Goal: Information Seeking & Learning: Check status

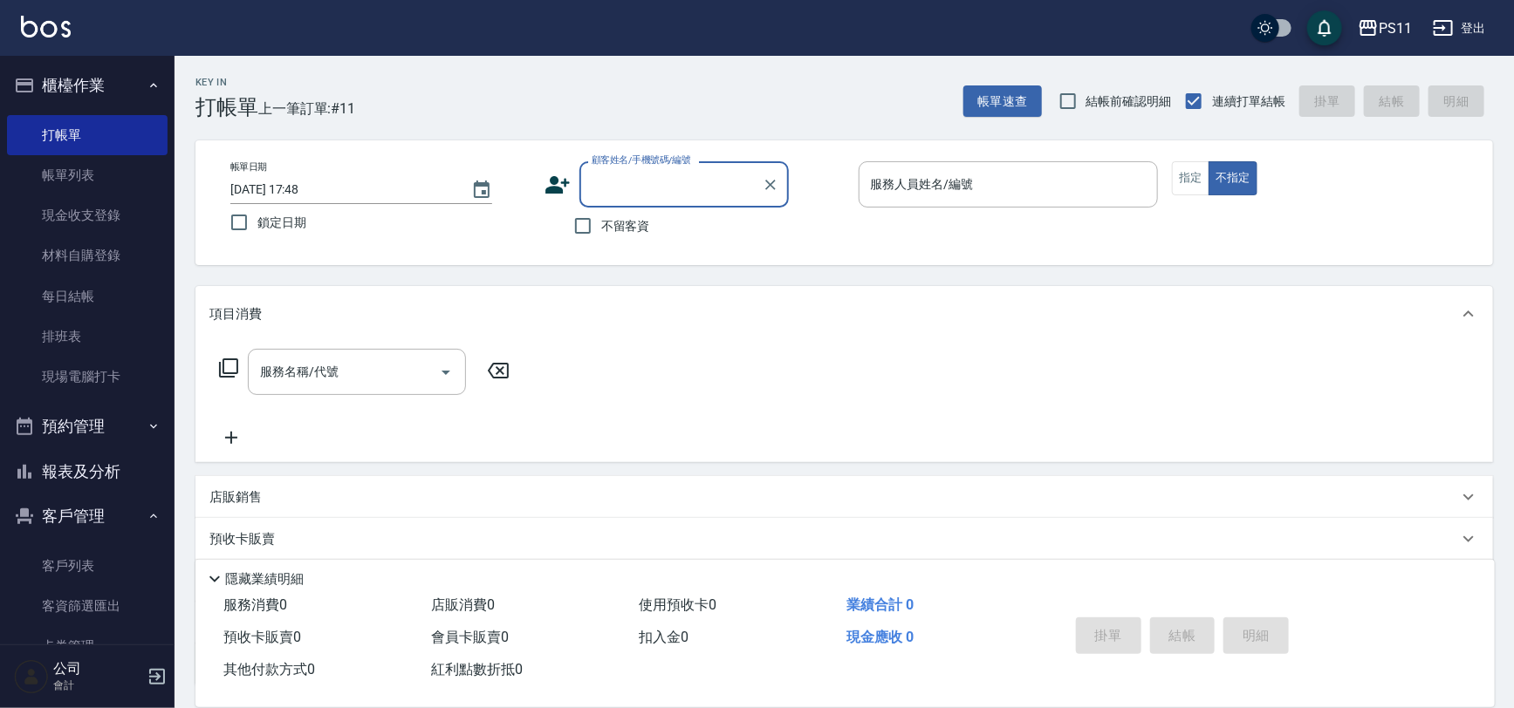
click at [92, 476] on button "報表及分析" at bounding box center [87, 471] width 161 height 45
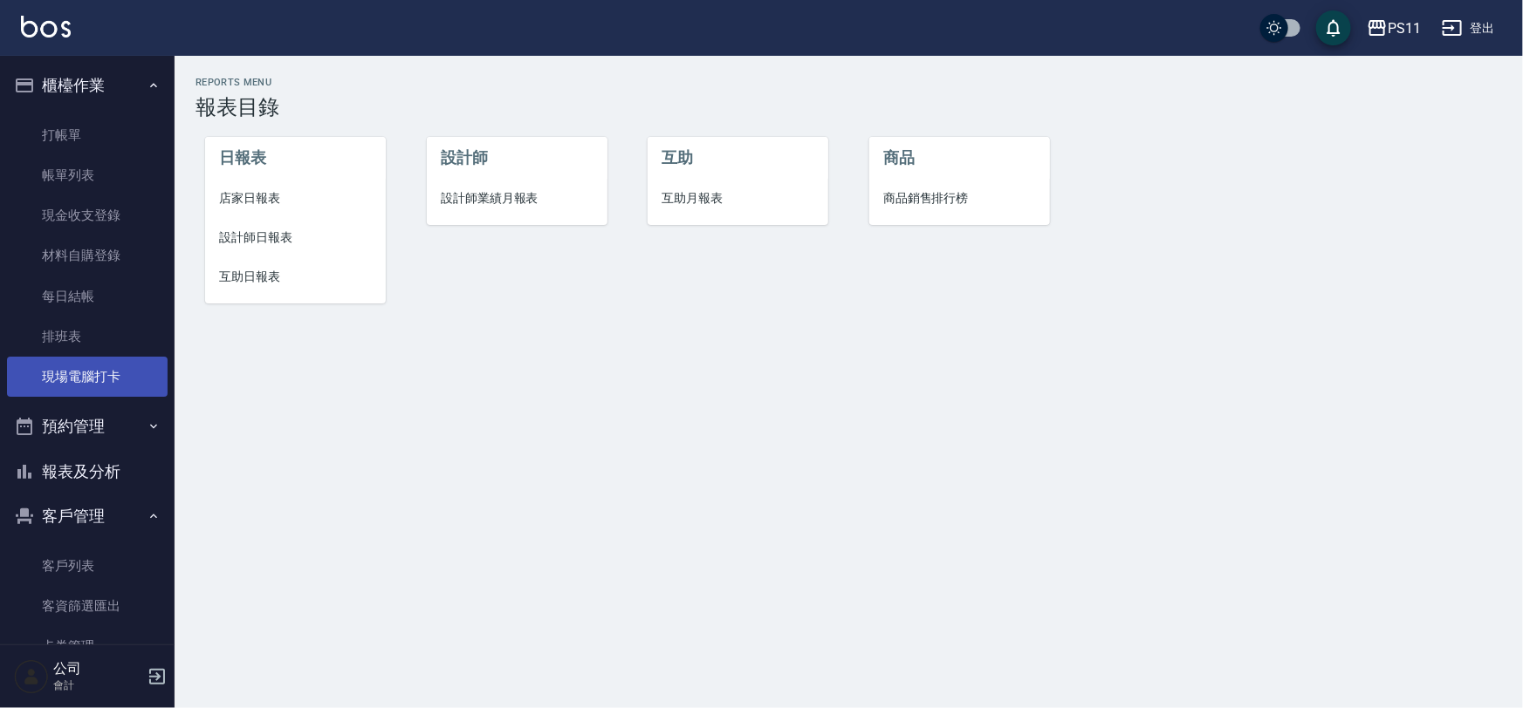
click at [112, 392] on link "現場電腦打卡" at bounding box center [87, 377] width 161 height 40
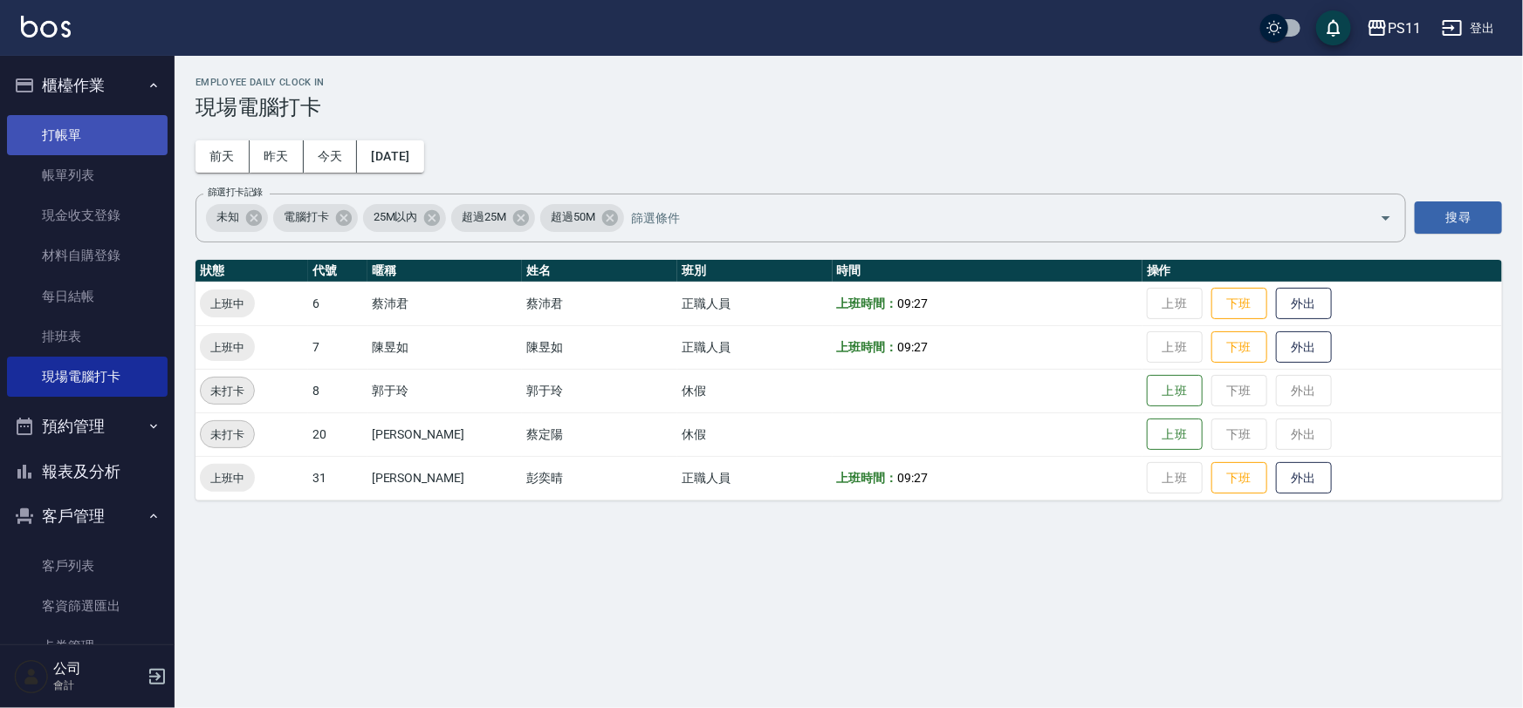
click at [73, 134] on link "打帳單" at bounding box center [87, 135] width 161 height 40
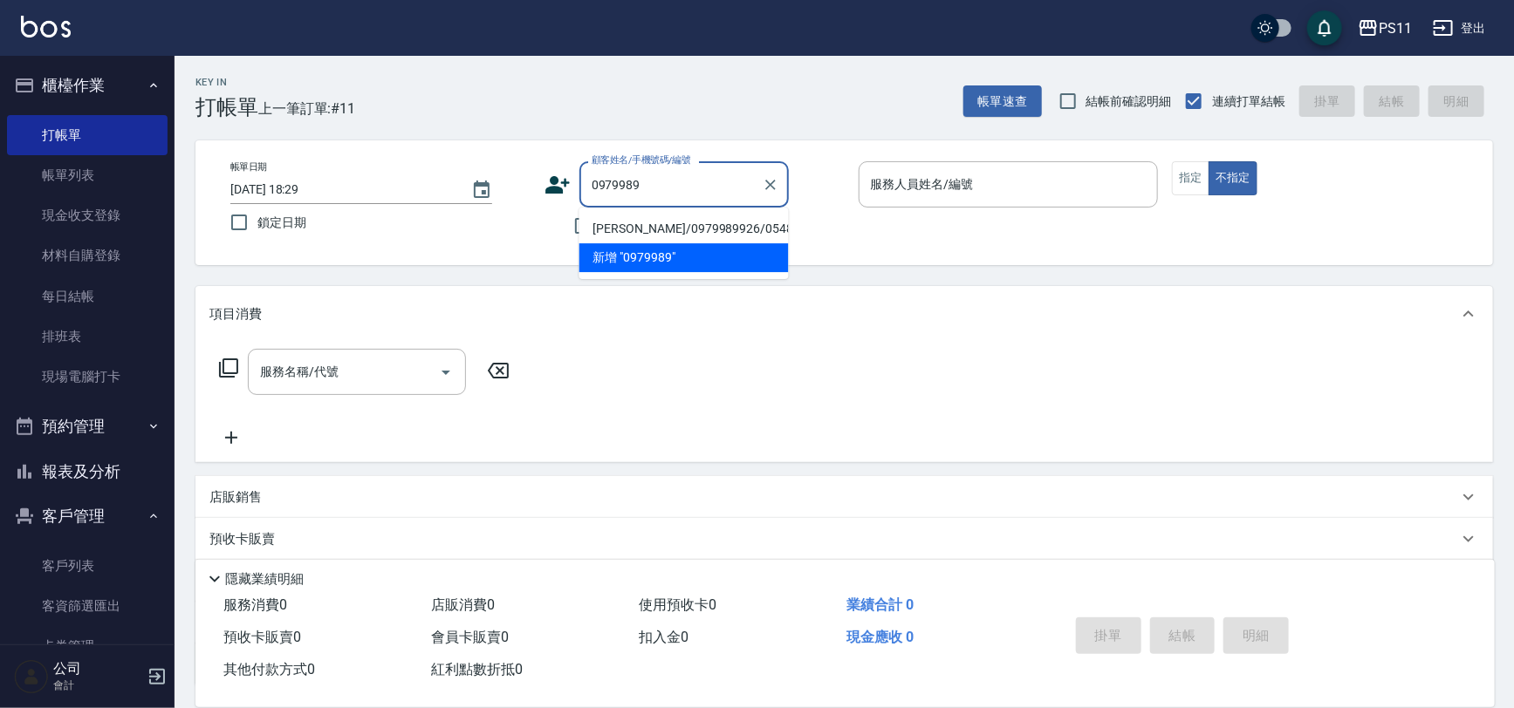
click at [682, 236] on li "[PERSON_NAME]/0979989926/0548" at bounding box center [683, 229] width 209 height 29
type input "[PERSON_NAME]/0979989926/0548"
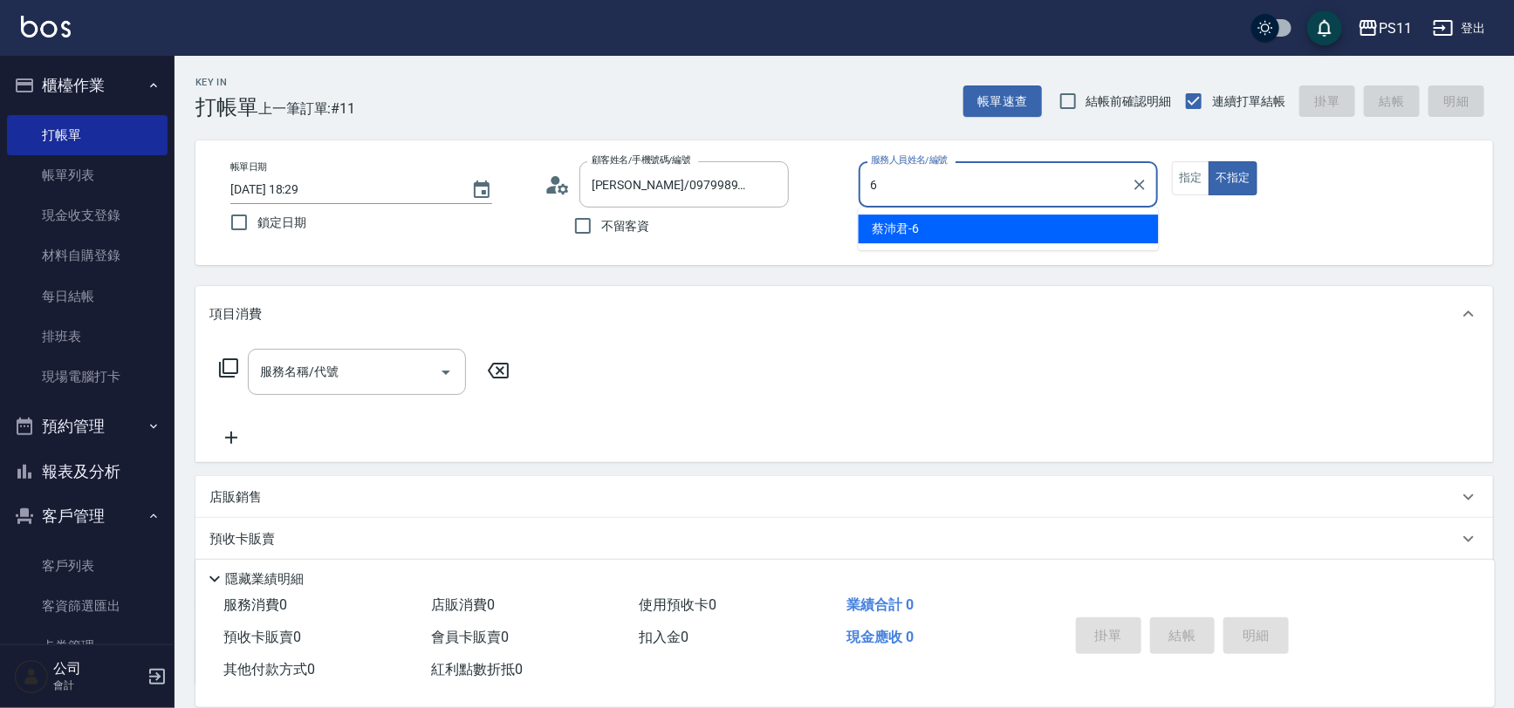
type input "[PERSON_NAME]6"
type button "false"
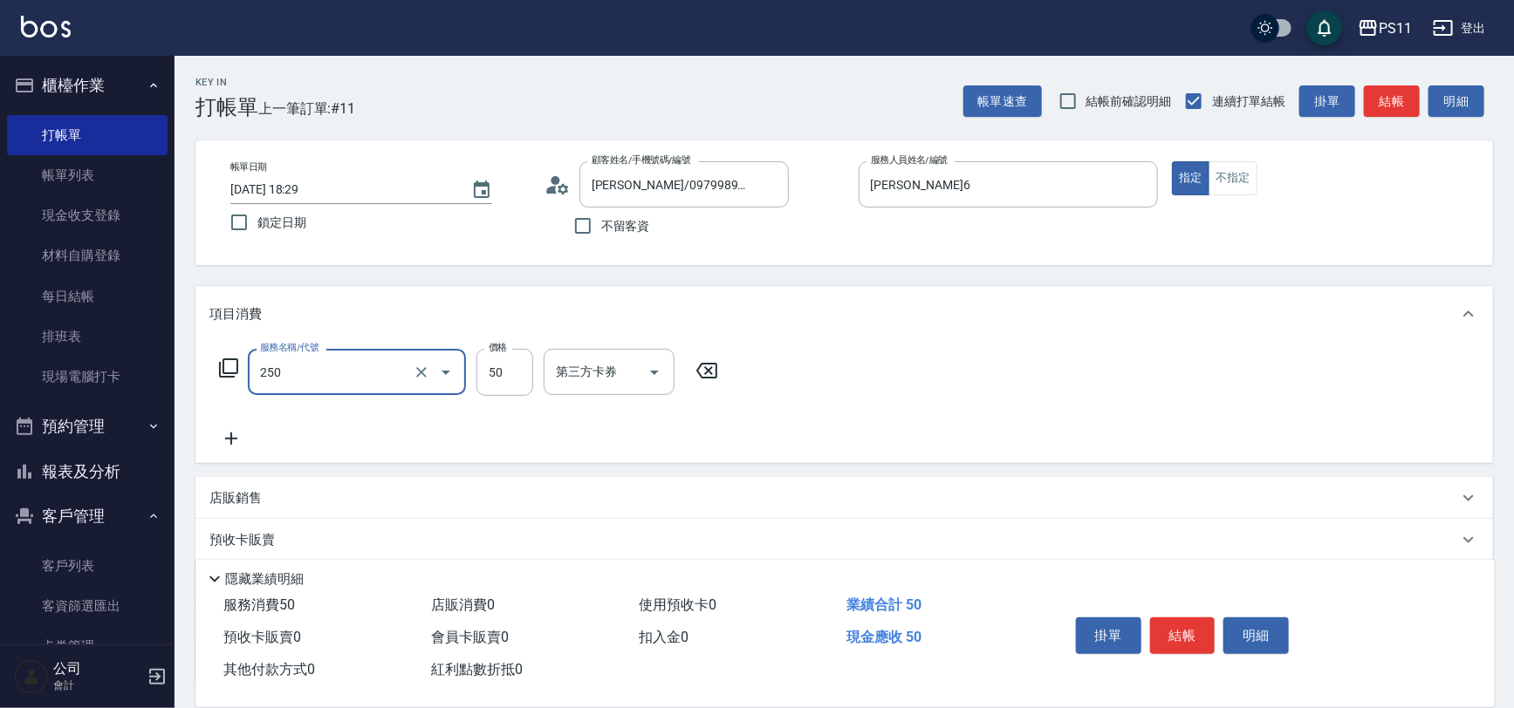
type input "剪瀏海(250)"
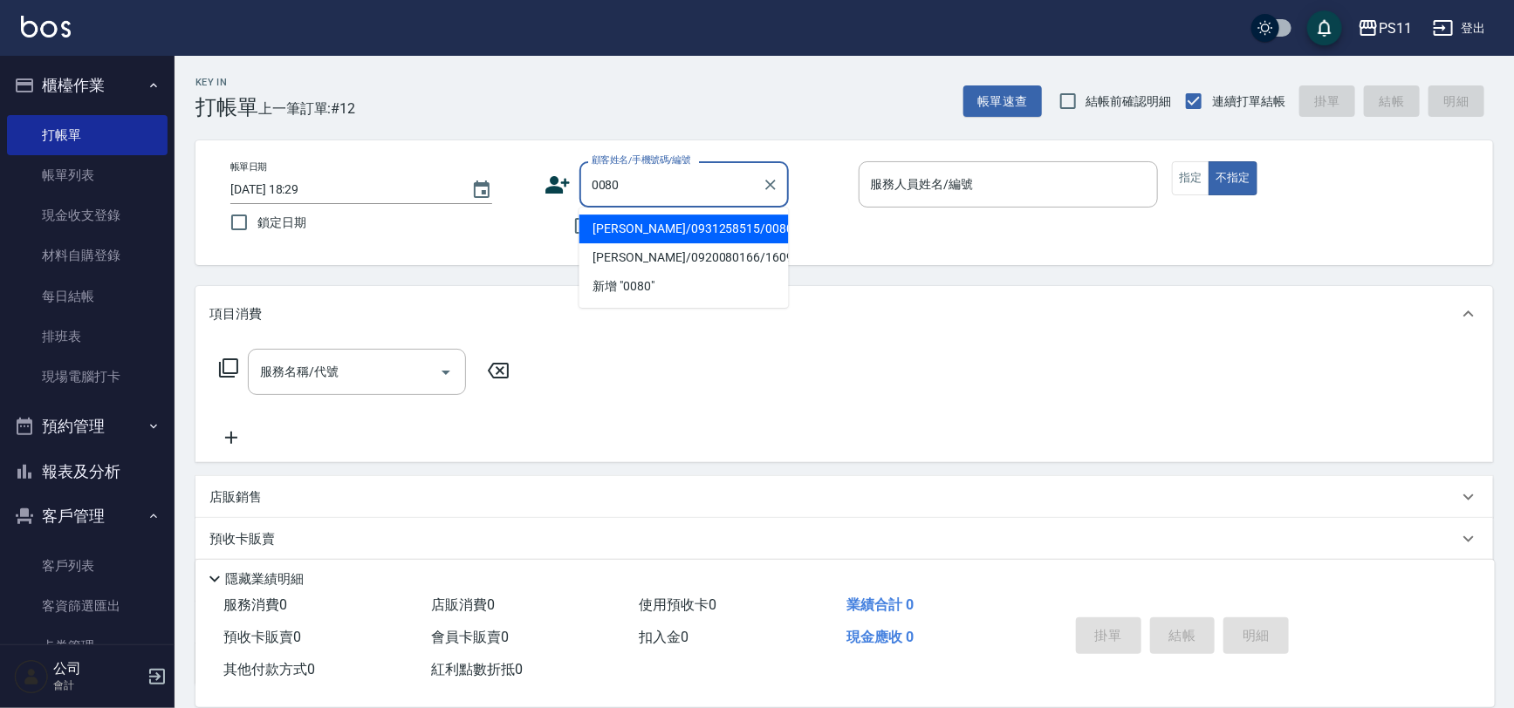
drag, startPoint x: 699, startPoint y: 219, endPoint x: 742, endPoint y: 215, distance: 43.8
click at [715, 216] on li "[PERSON_NAME]/0931258515/0080" at bounding box center [683, 229] width 209 height 29
type input "[PERSON_NAME]/0931258515/0080"
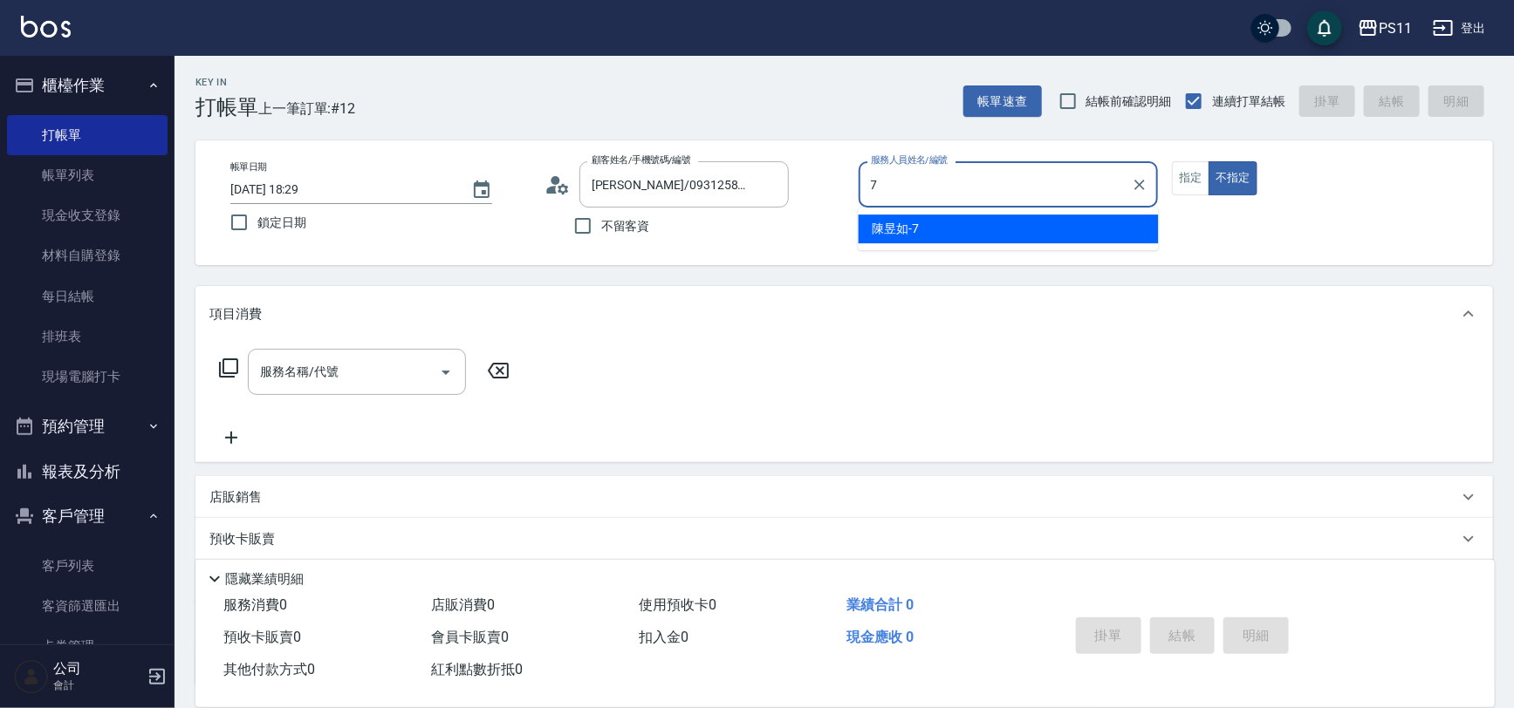
type input "[PERSON_NAME]-7"
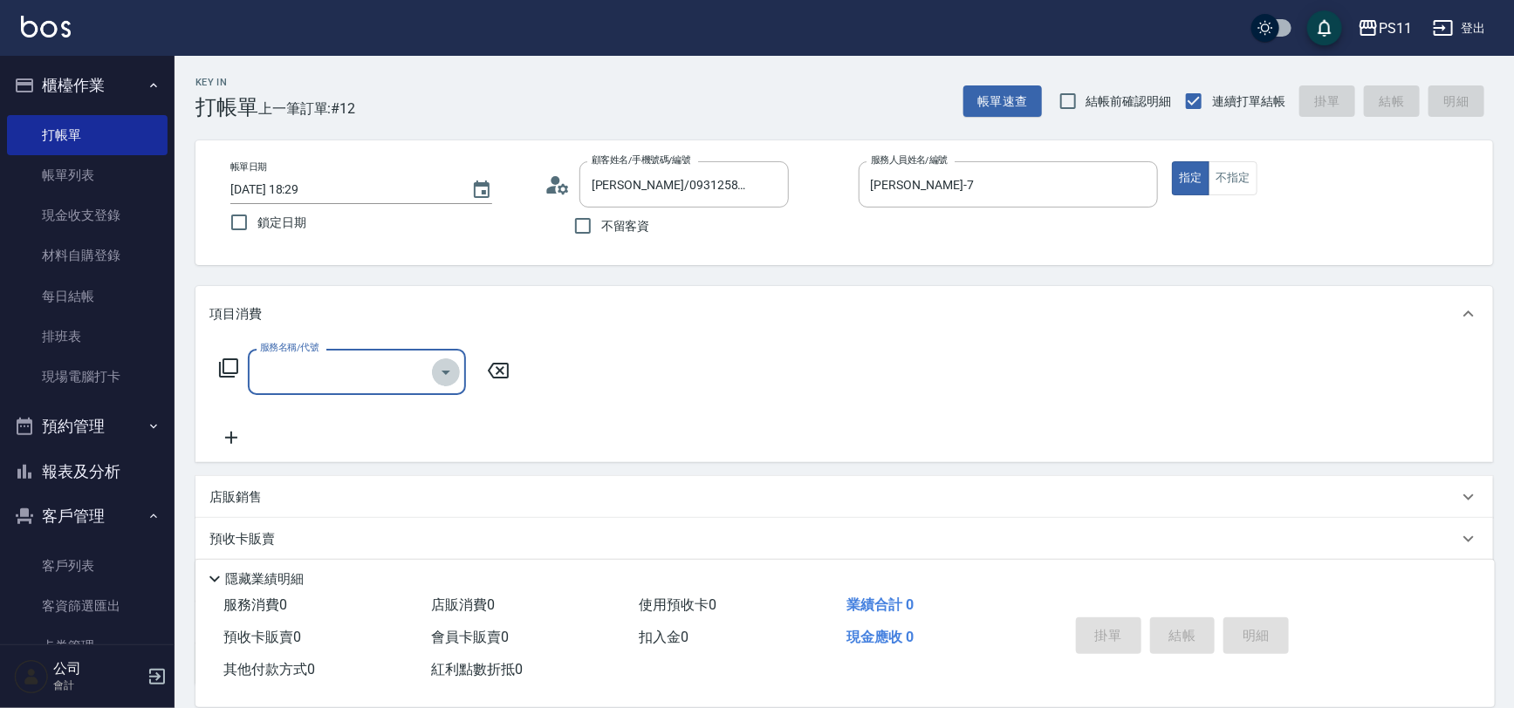
click at [447, 373] on icon "Open" at bounding box center [445, 372] width 21 height 21
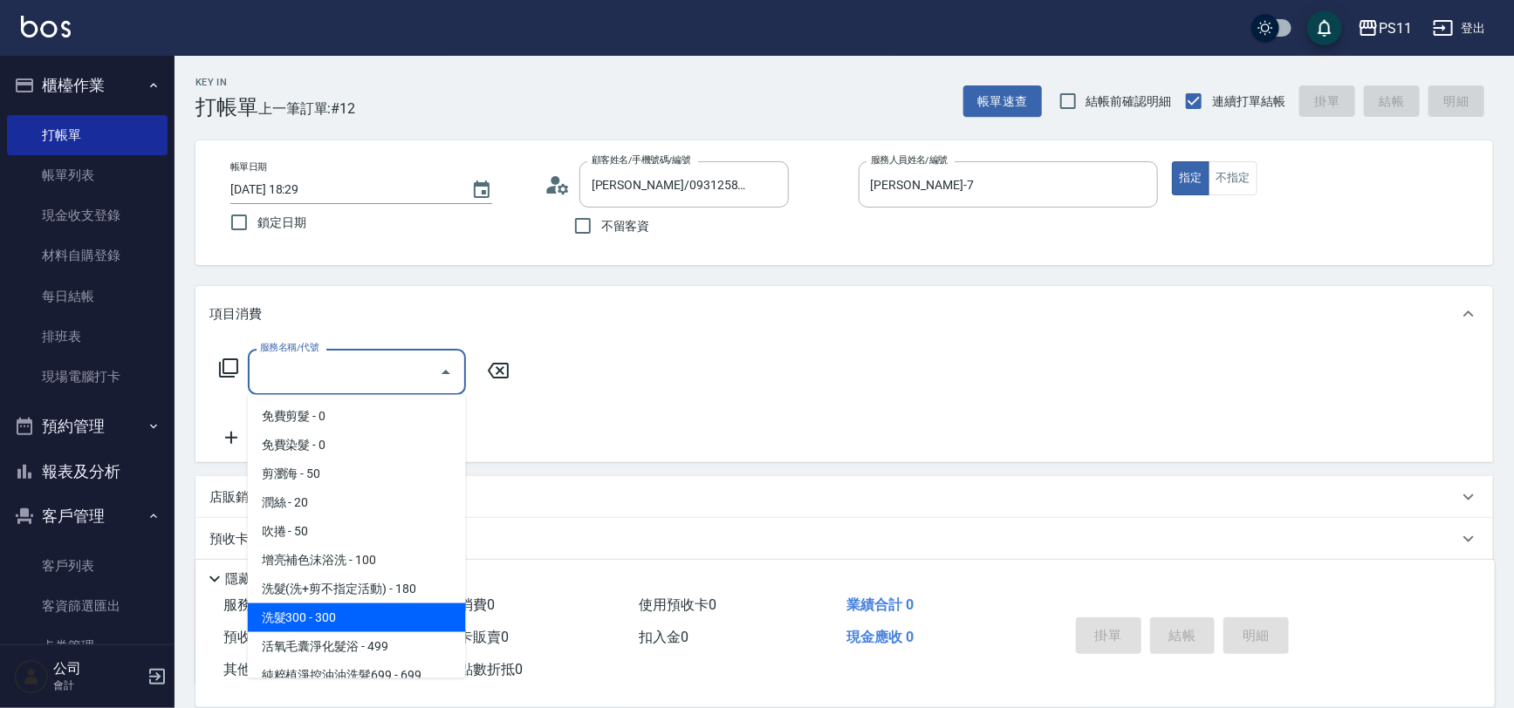
click at [365, 624] on span "洗髮300 - 300" at bounding box center [357, 618] width 218 height 29
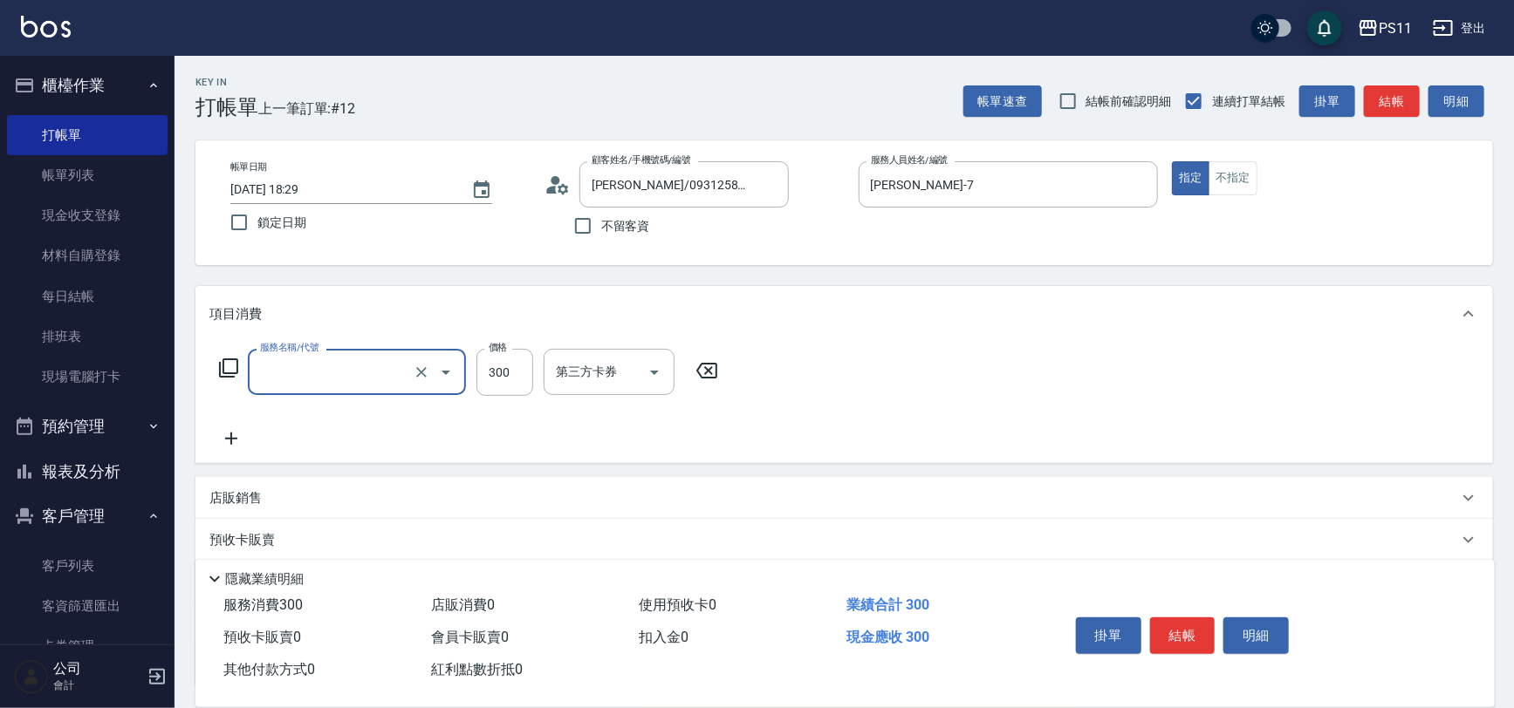
type input "洗髮300(1300)"
click at [590, 380] on input "洗-1" at bounding box center [595, 372] width 89 height 31
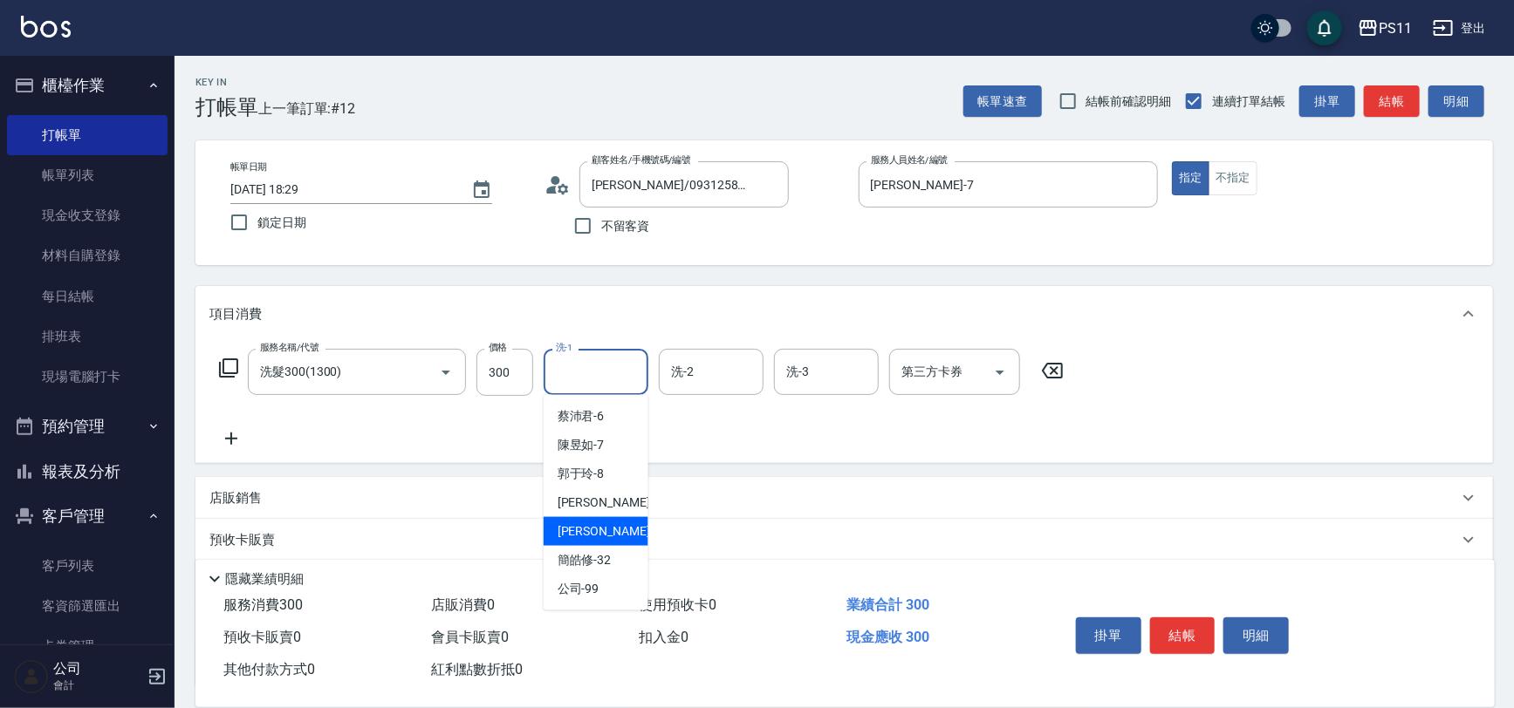
click at [623, 539] on div "[PERSON_NAME]-31" at bounding box center [596, 531] width 105 height 29
type input "[PERSON_NAME]-31"
click at [244, 428] on icon at bounding box center [231, 438] width 44 height 21
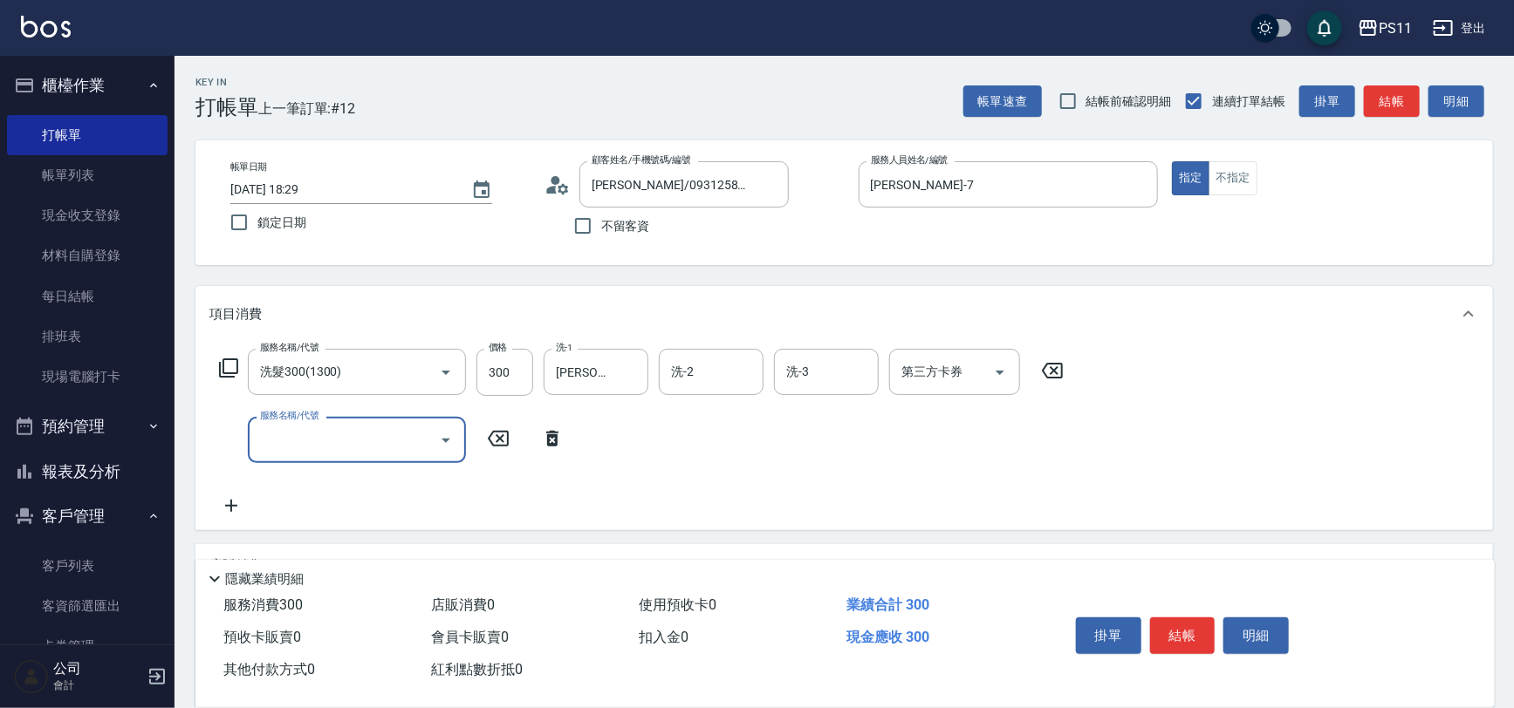
click at [446, 441] on icon "Open" at bounding box center [445, 441] width 9 height 4
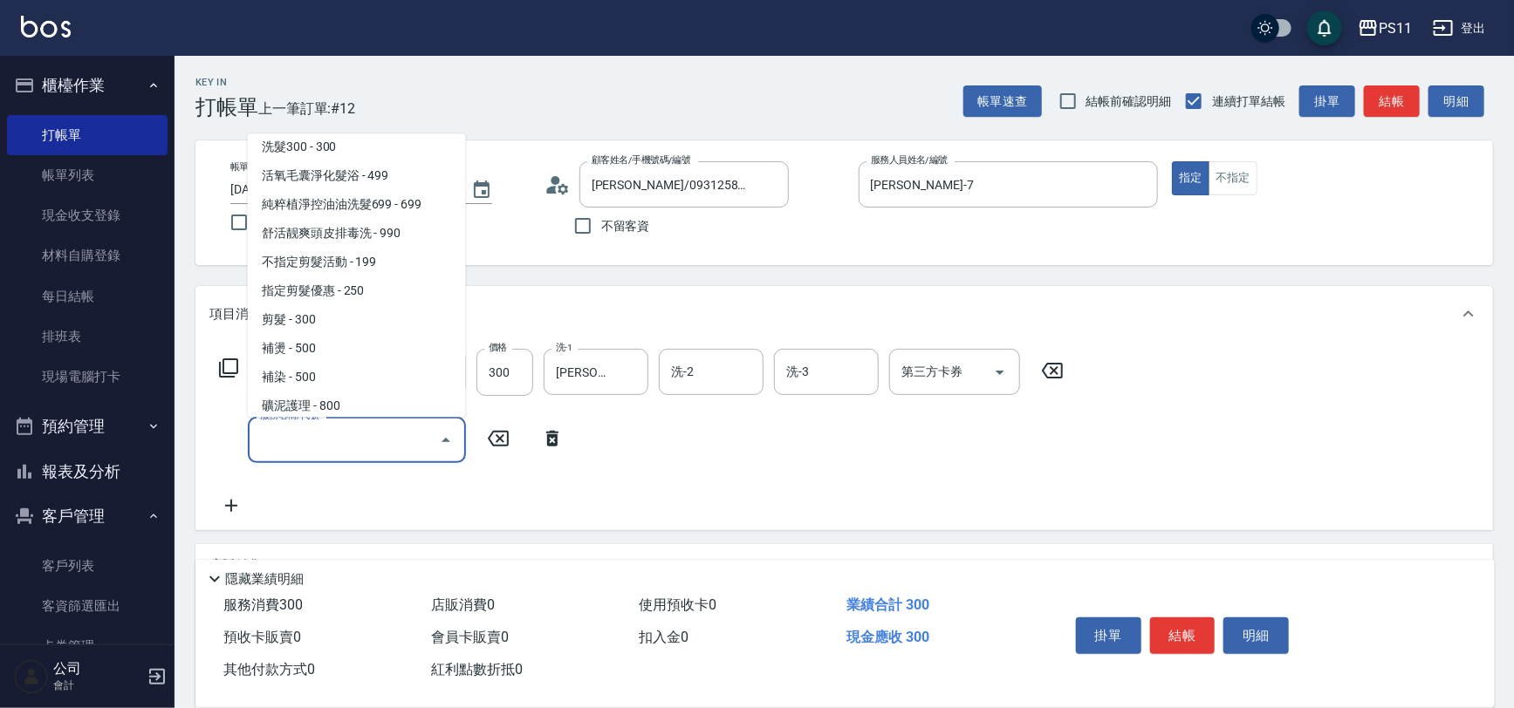
scroll to position [237, 0]
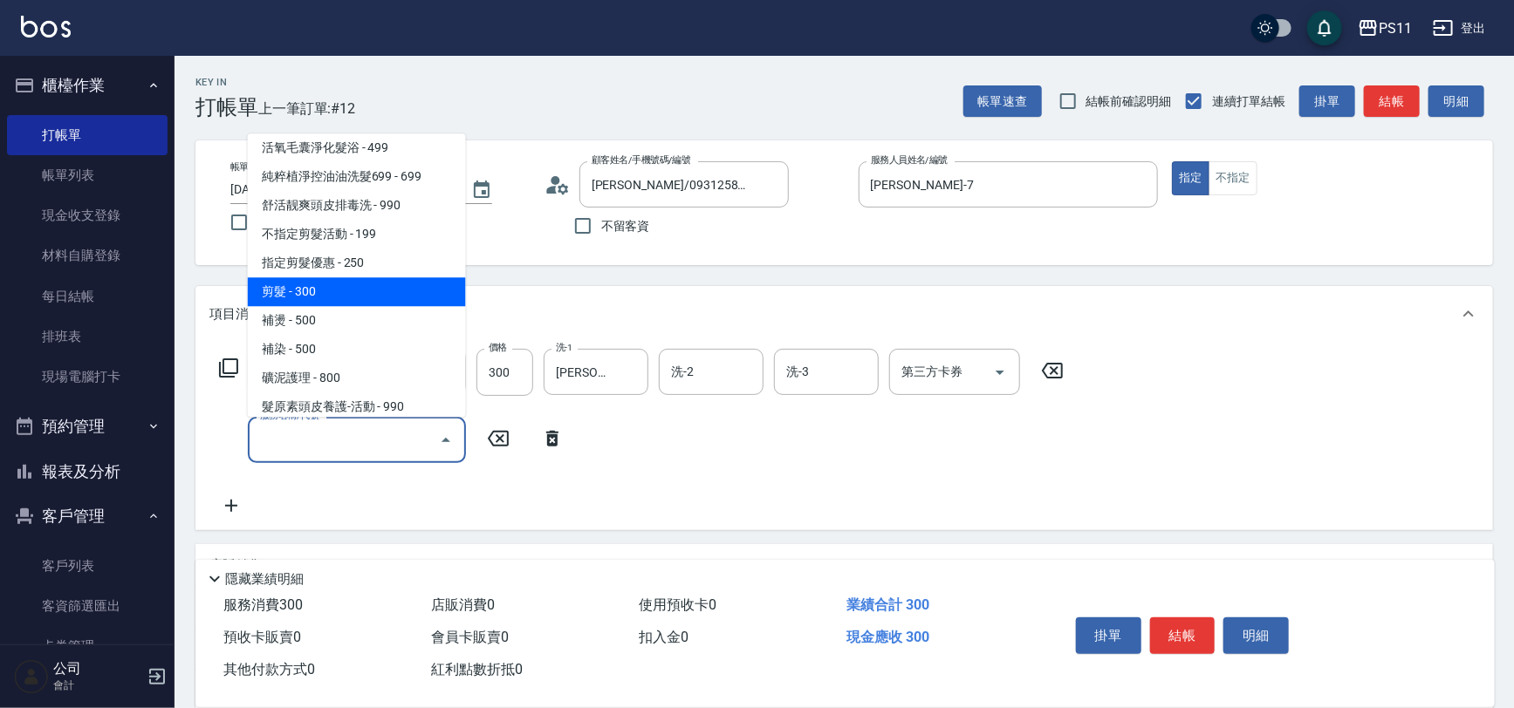
click at [382, 291] on span "剪髮 - 300" at bounding box center [357, 292] width 218 height 29
type input "剪髮(2300)"
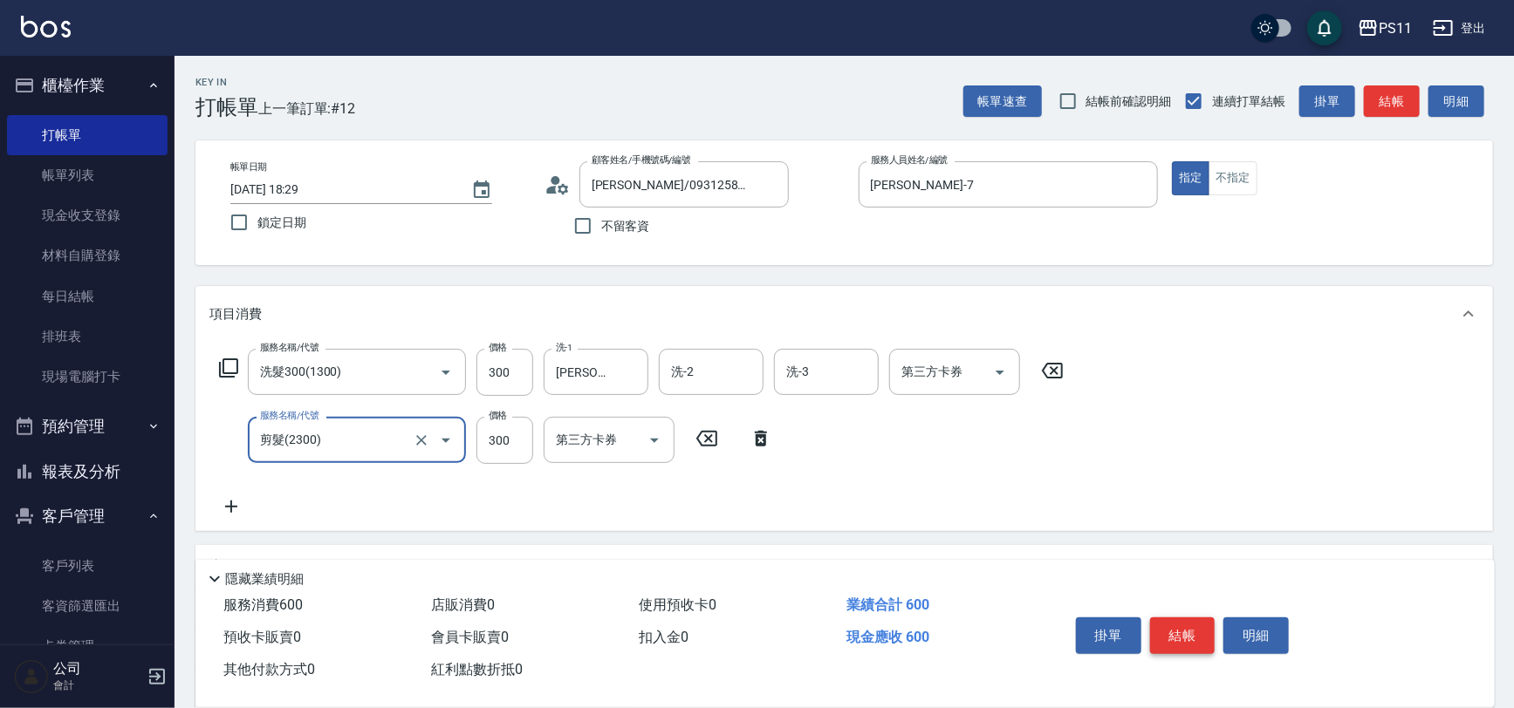
click at [1201, 626] on button "結帳" at bounding box center [1182, 636] width 65 height 37
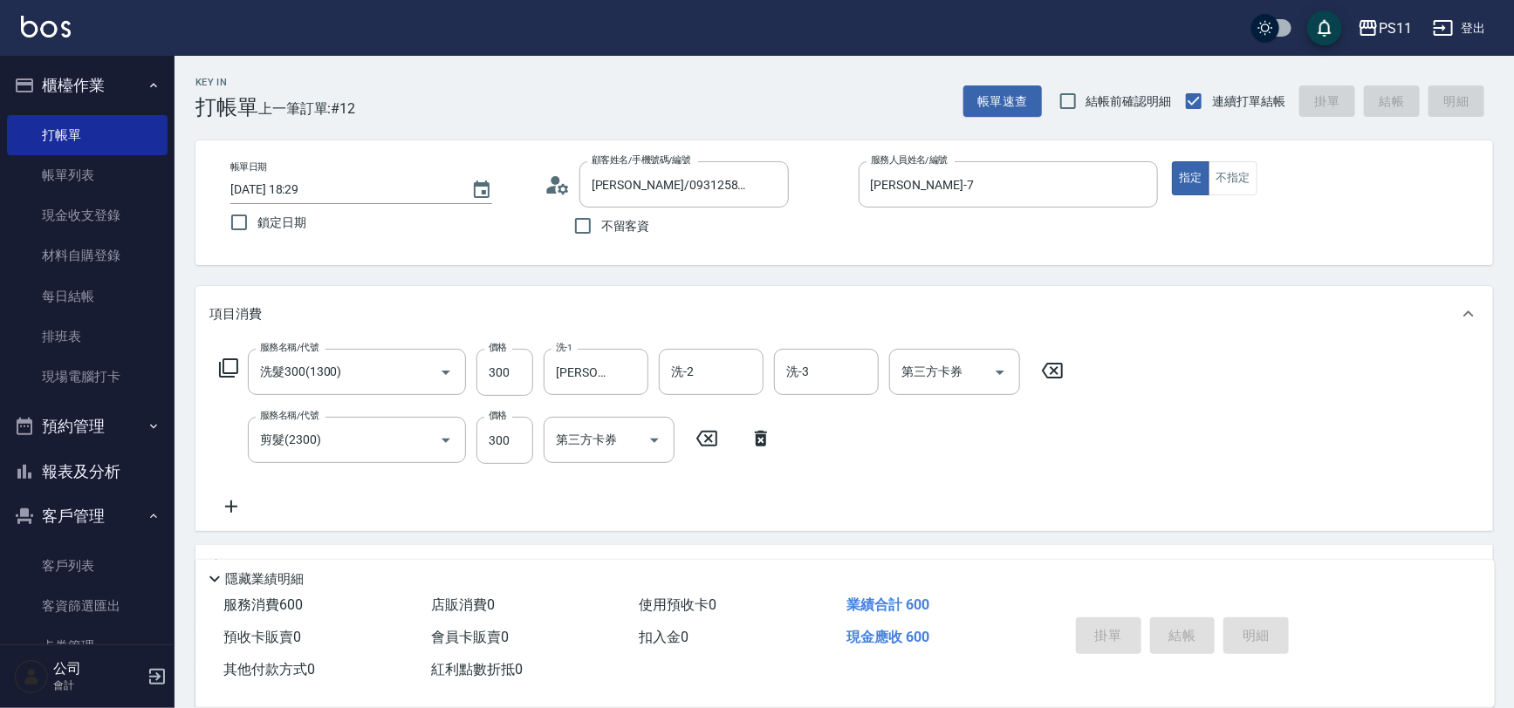
type input "[DATE] 18:43"
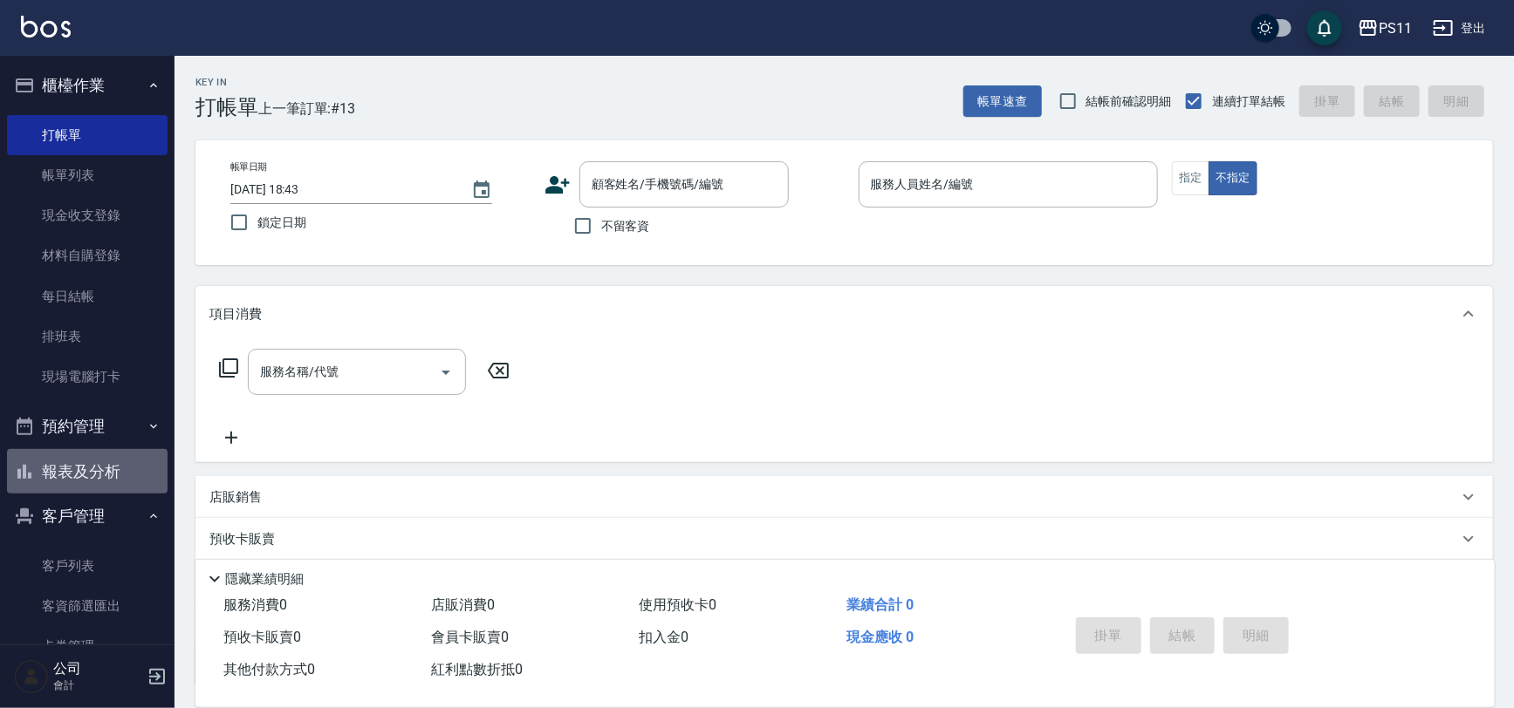
click at [90, 475] on button "報表及分析" at bounding box center [87, 471] width 161 height 45
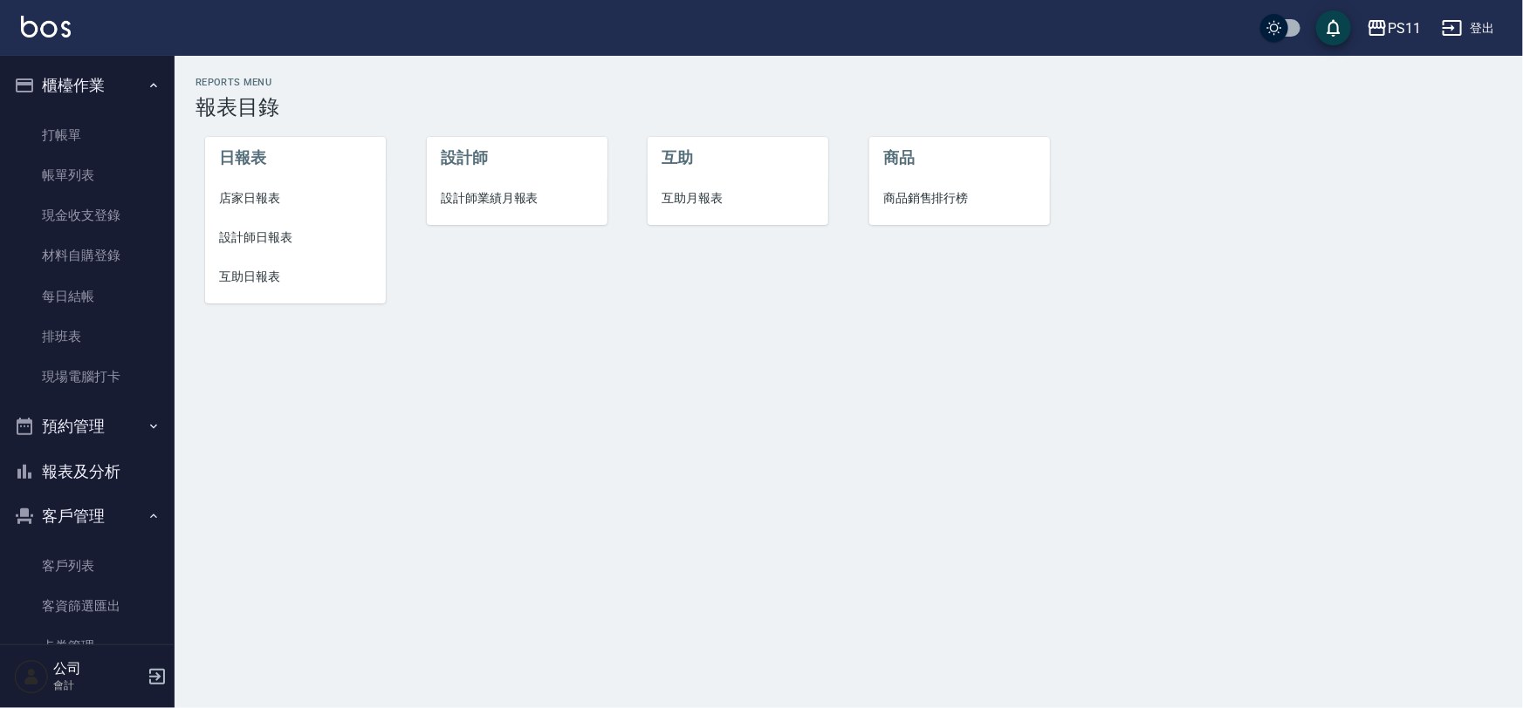
click at [270, 204] on span "店家日報表" at bounding box center [295, 198] width 153 height 18
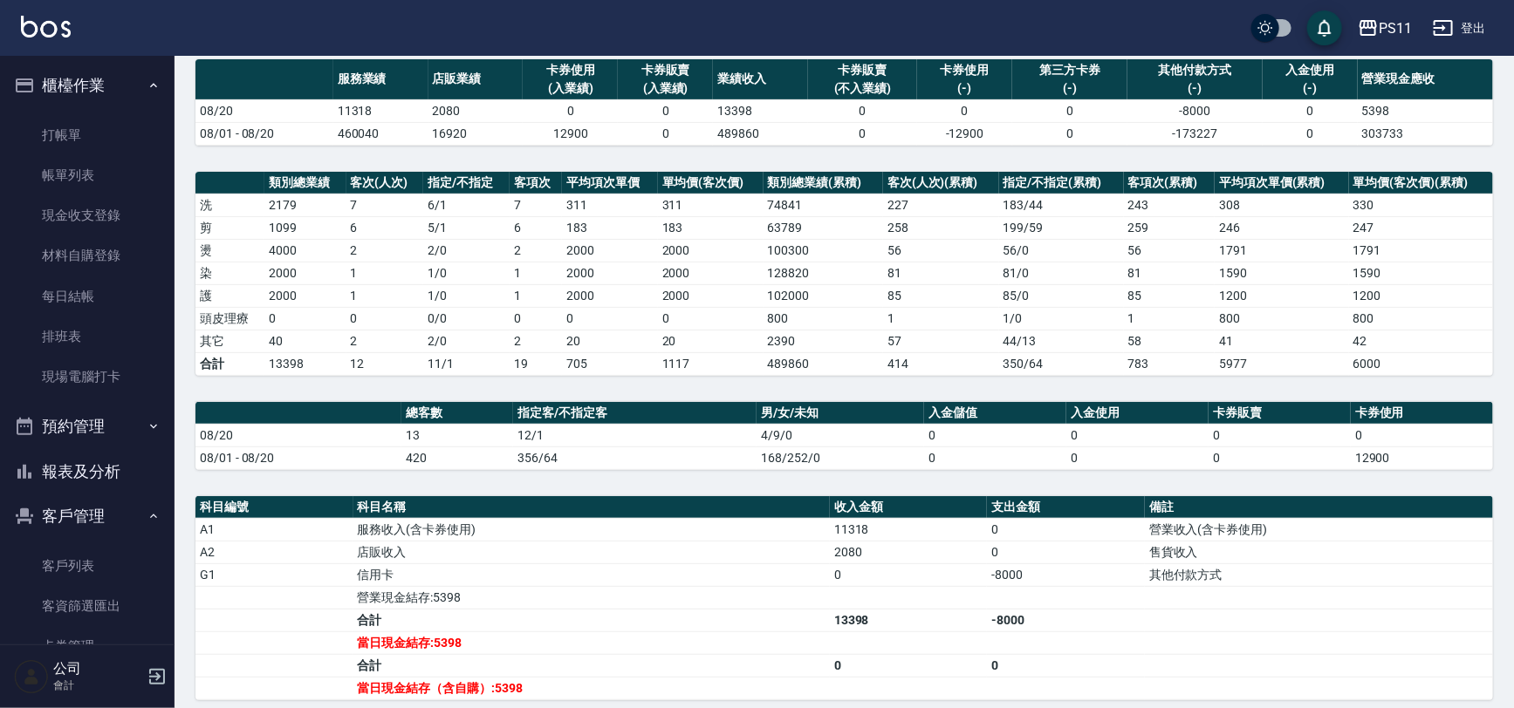
scroll to position [158, 0]
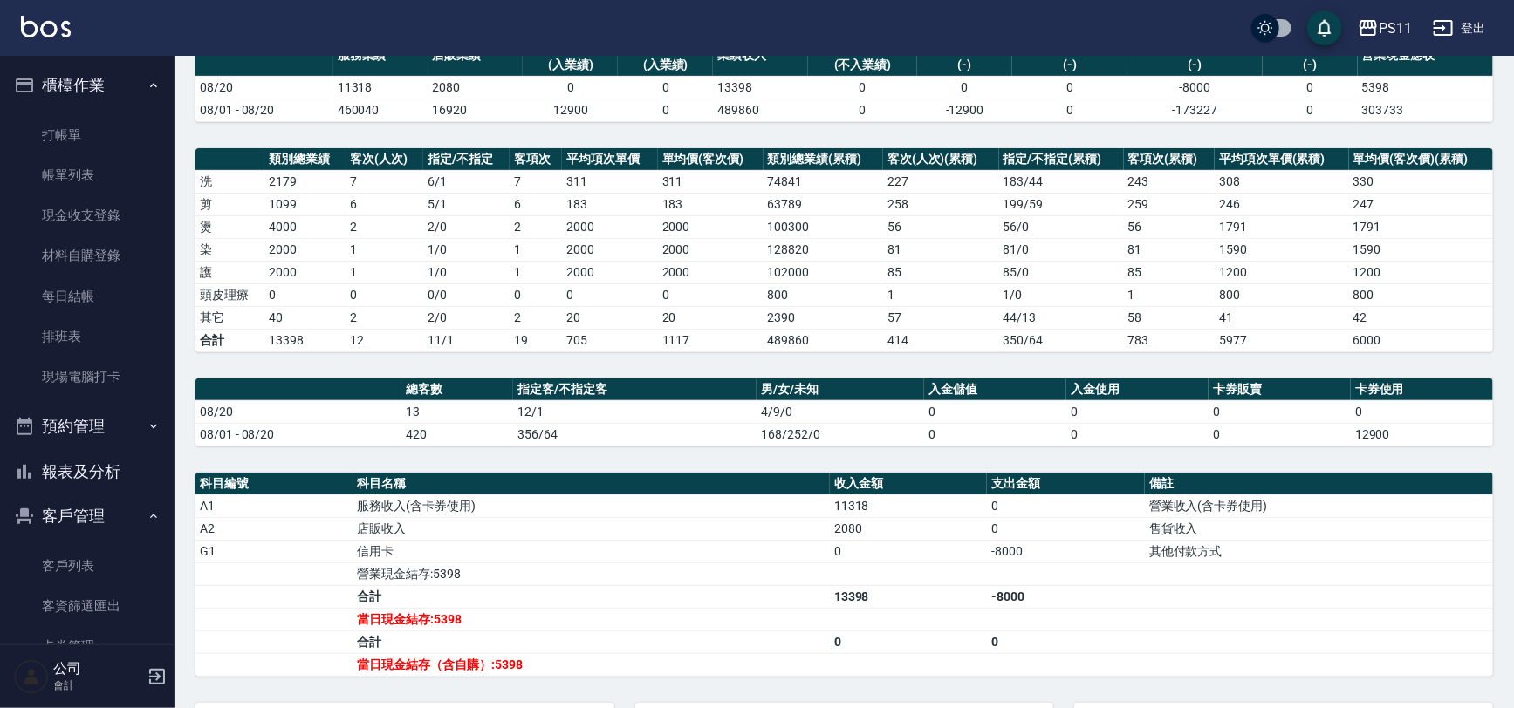
click at [95, 456] on button "報表及分析" at bounding box center [87, 471] width 161 height 45
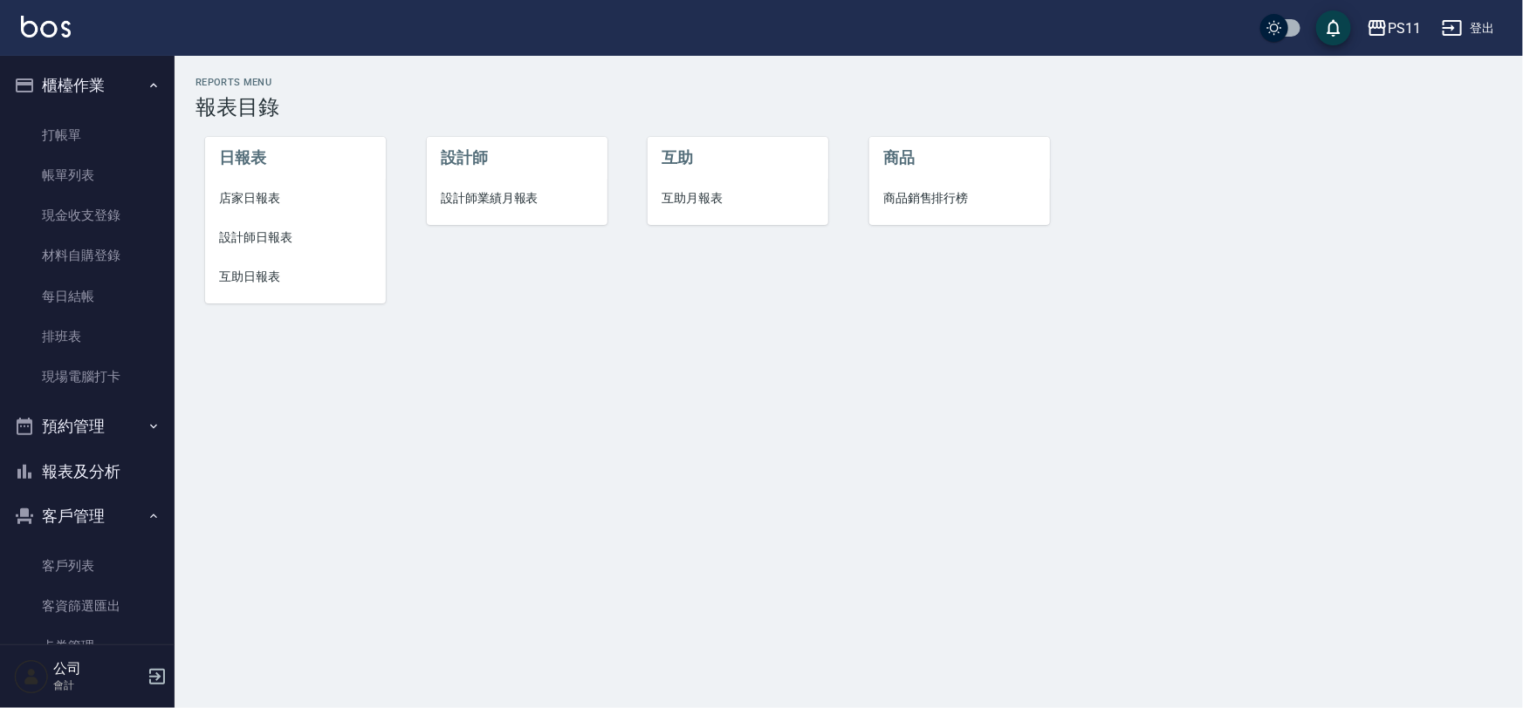
click at [249, 189] on span "店家日報表" at bounding box center [295, 198] width 153 height 18
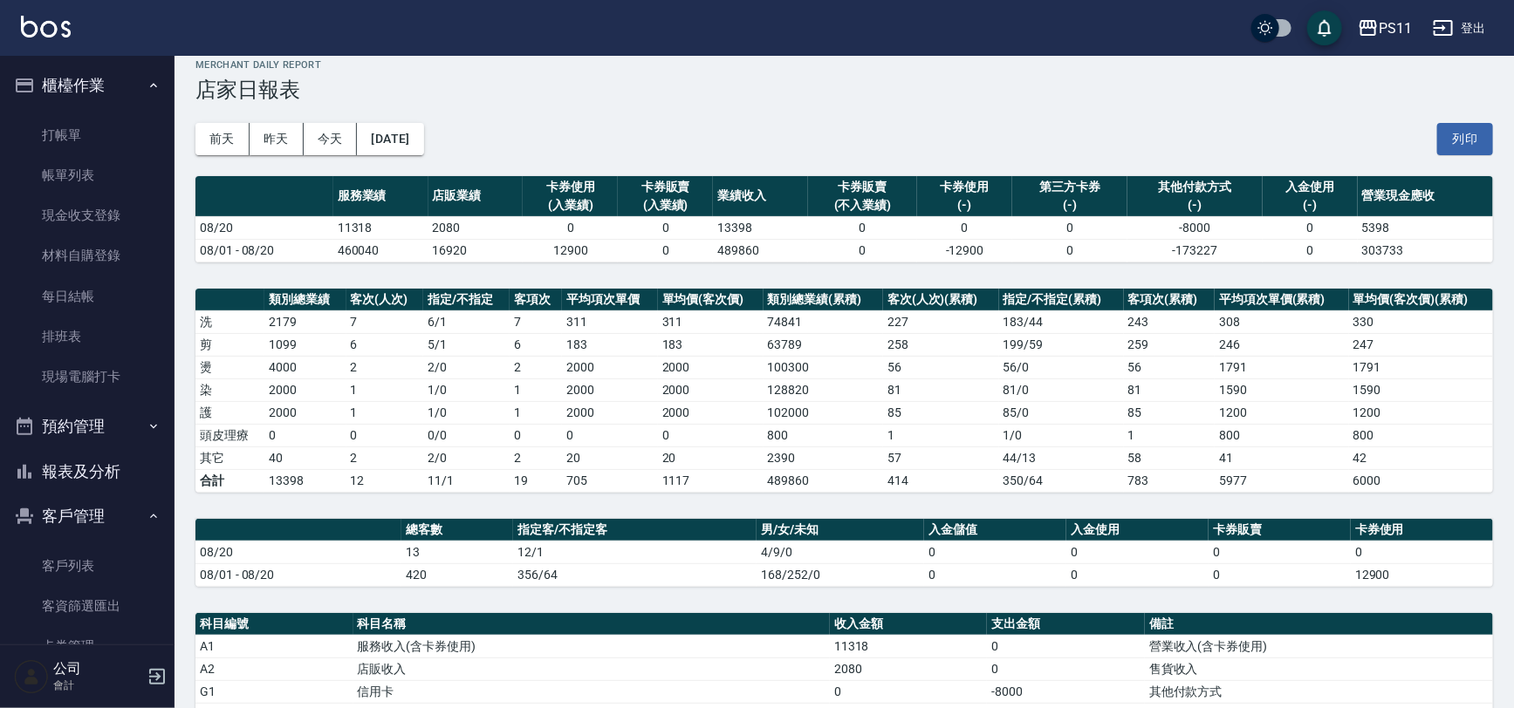
scroll to position [79, 0]
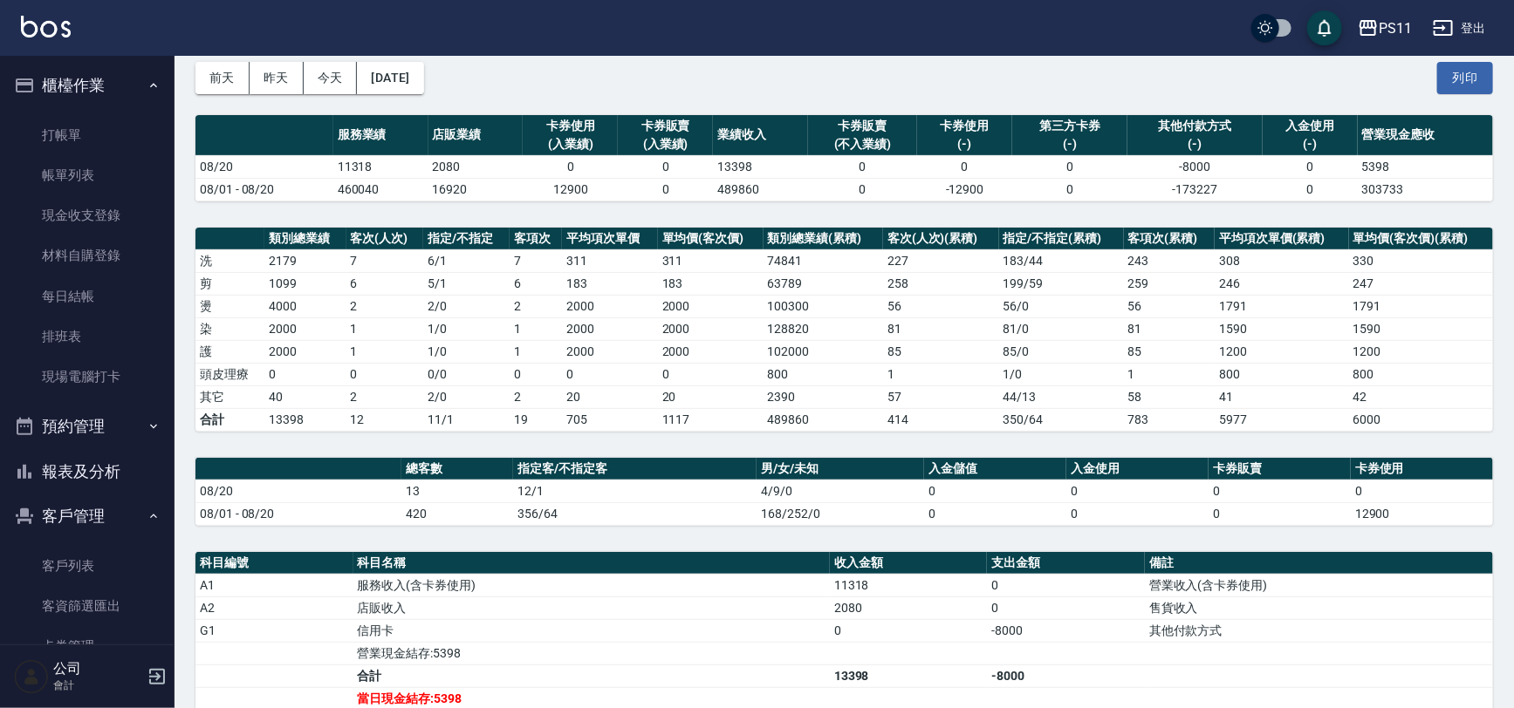
click at [88, 473] on button "報表及分析" at bounding box center [87, 471] width 161 height 45
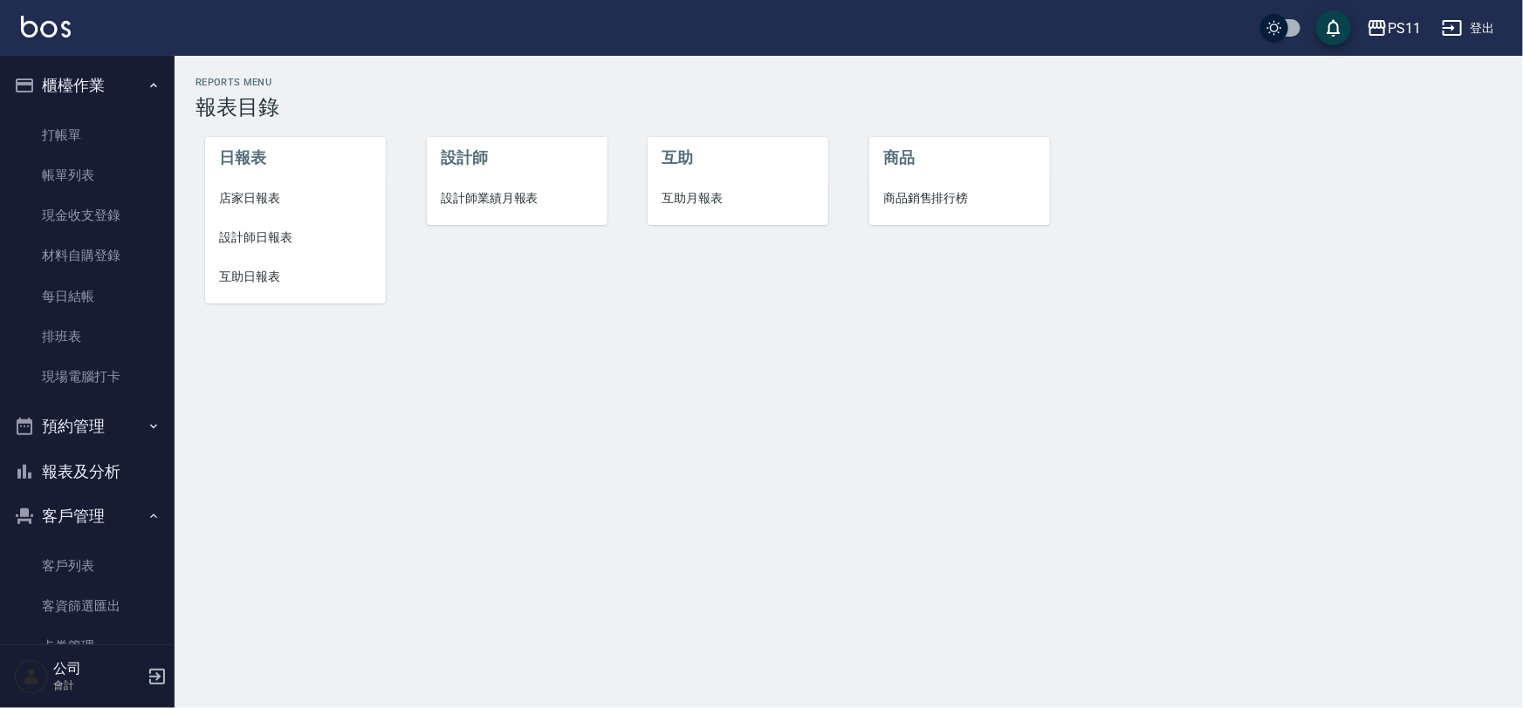
click at [253, 271] on span "互助日報表" at bounding box center [295, 277] width 153 height 18
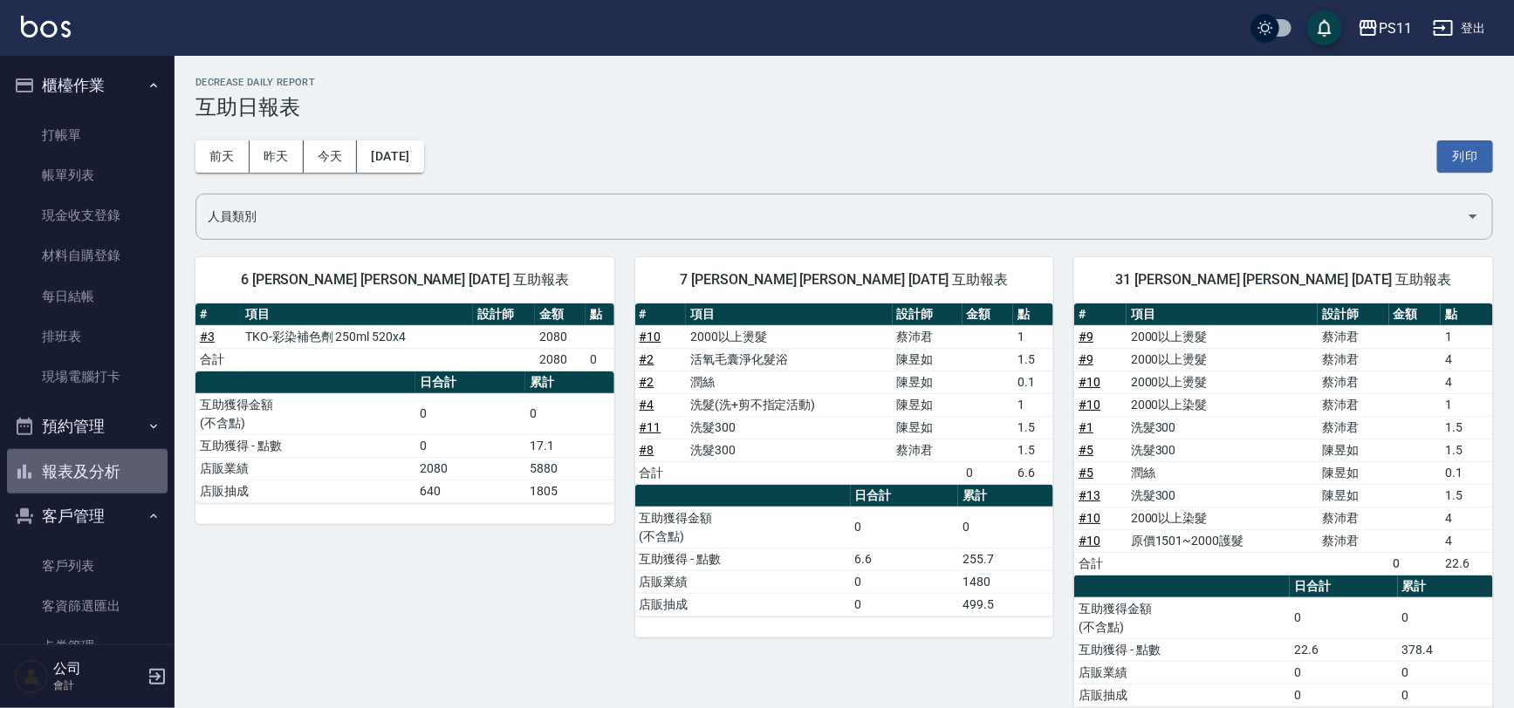
click at [91, 465] on button "報表及分析" at bounding box center [87, 471] width 161 height 45
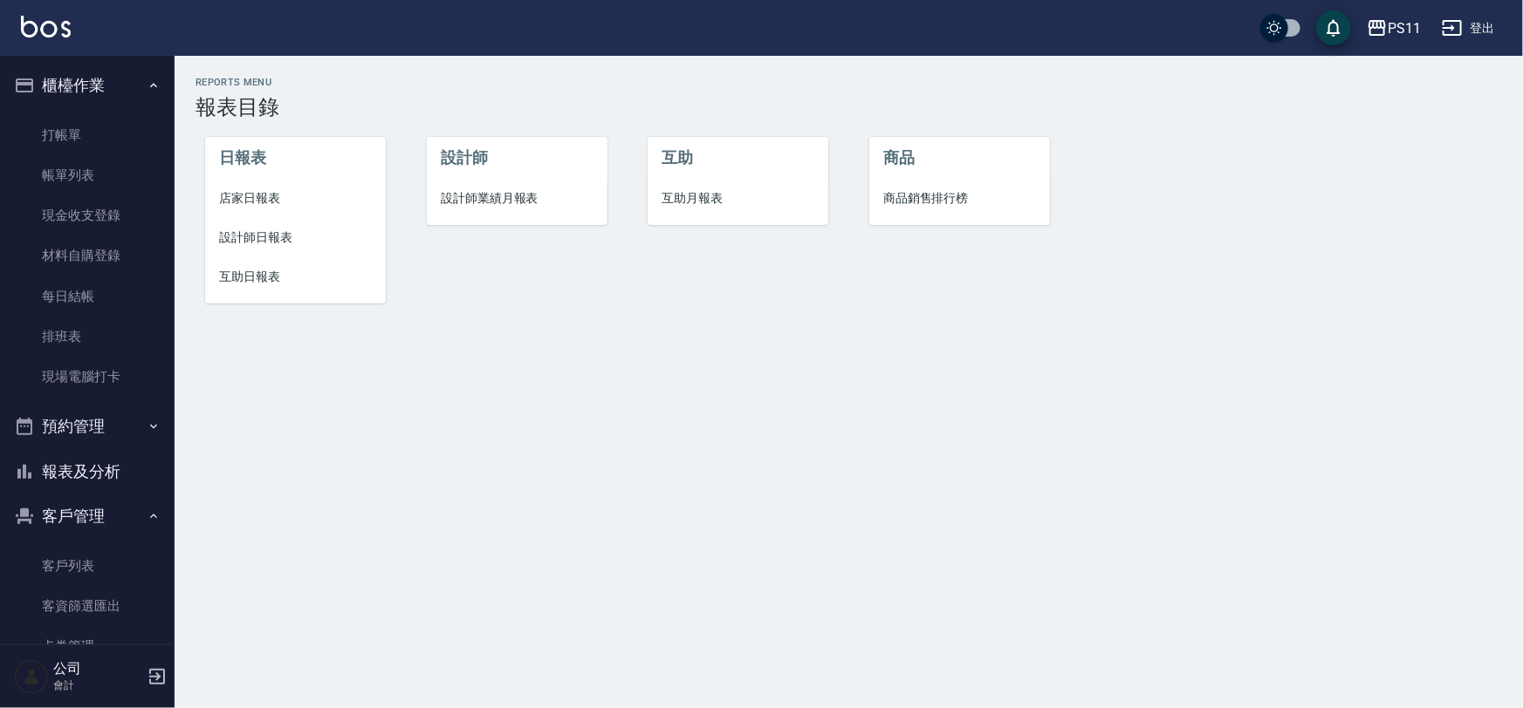
click at [272, 197] on span "店家日報表" at bounding box center [295, 198] width 153 height 18
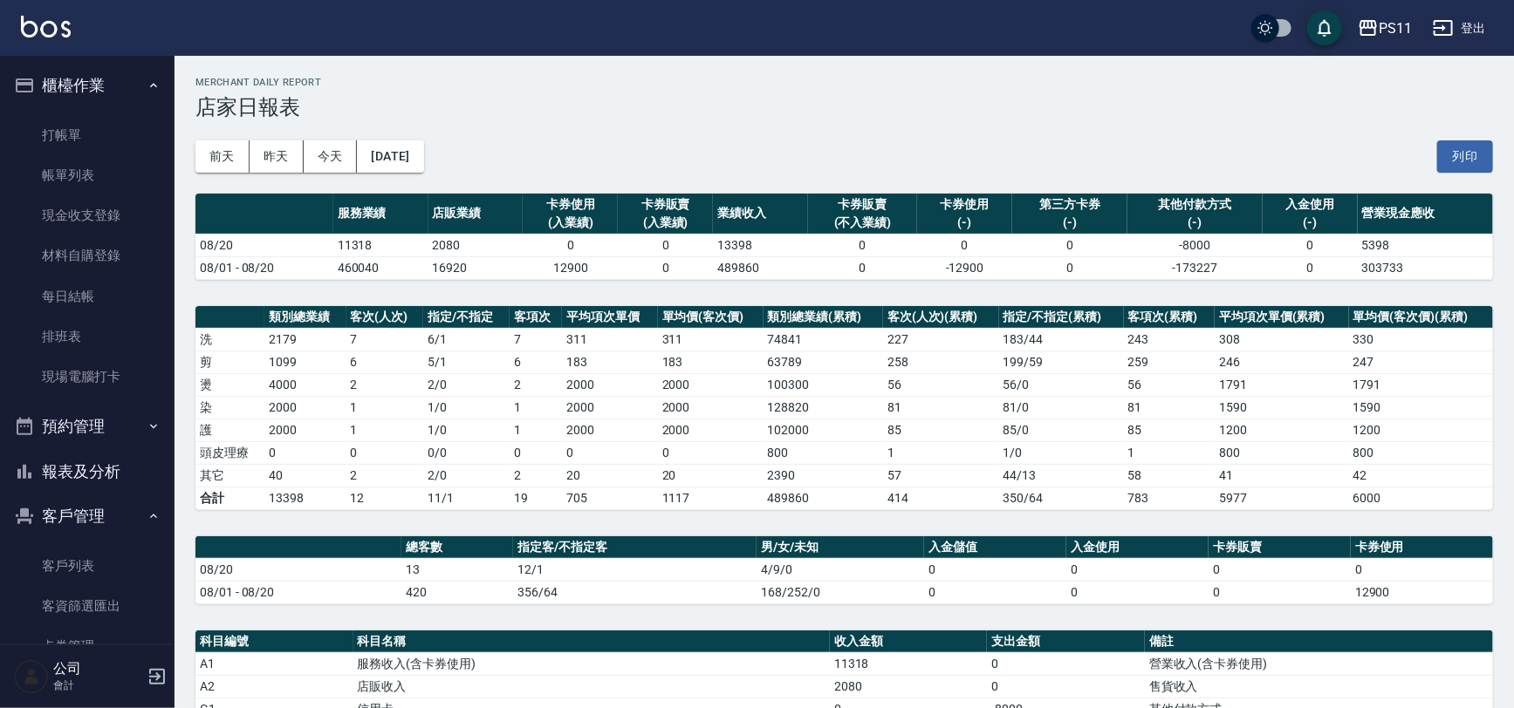
click at [92, 477] on button "報表及分析" at bounding box center [87, 471] width 161 height 45
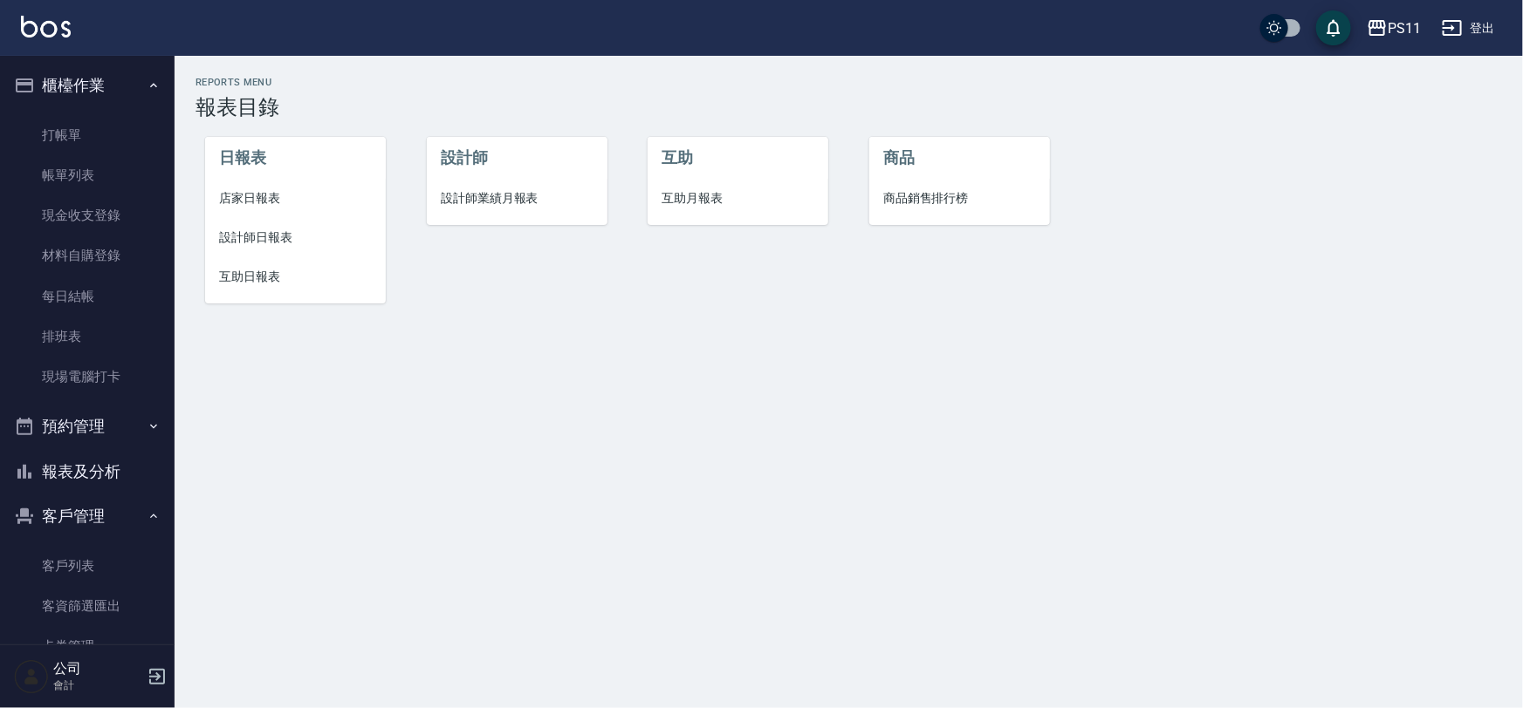
click at [230, 189] on span "店家日報表" at bounding box center [295, 198] width 153 height 18
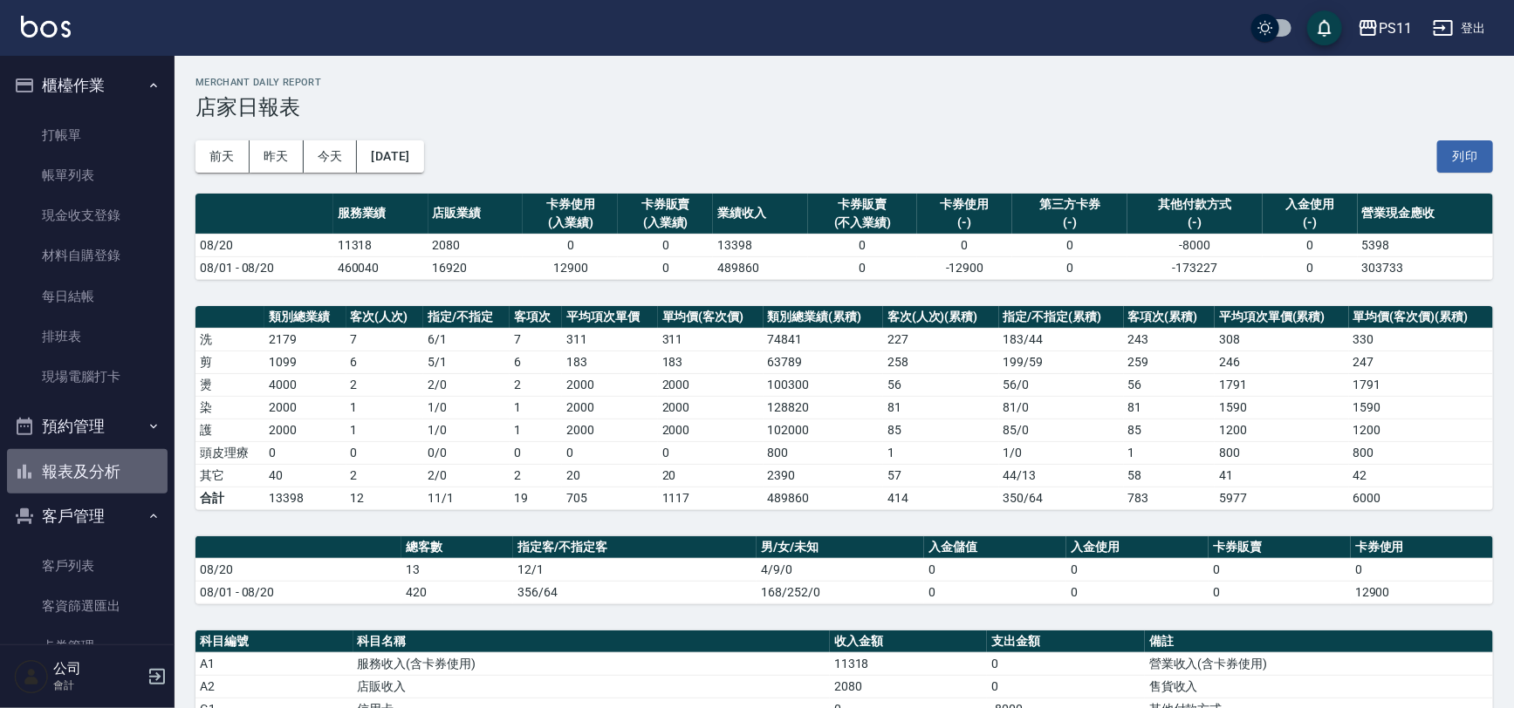
click at [106, 467] on button "報表及分析" at bounding box center [87, 471] width 161 height 45
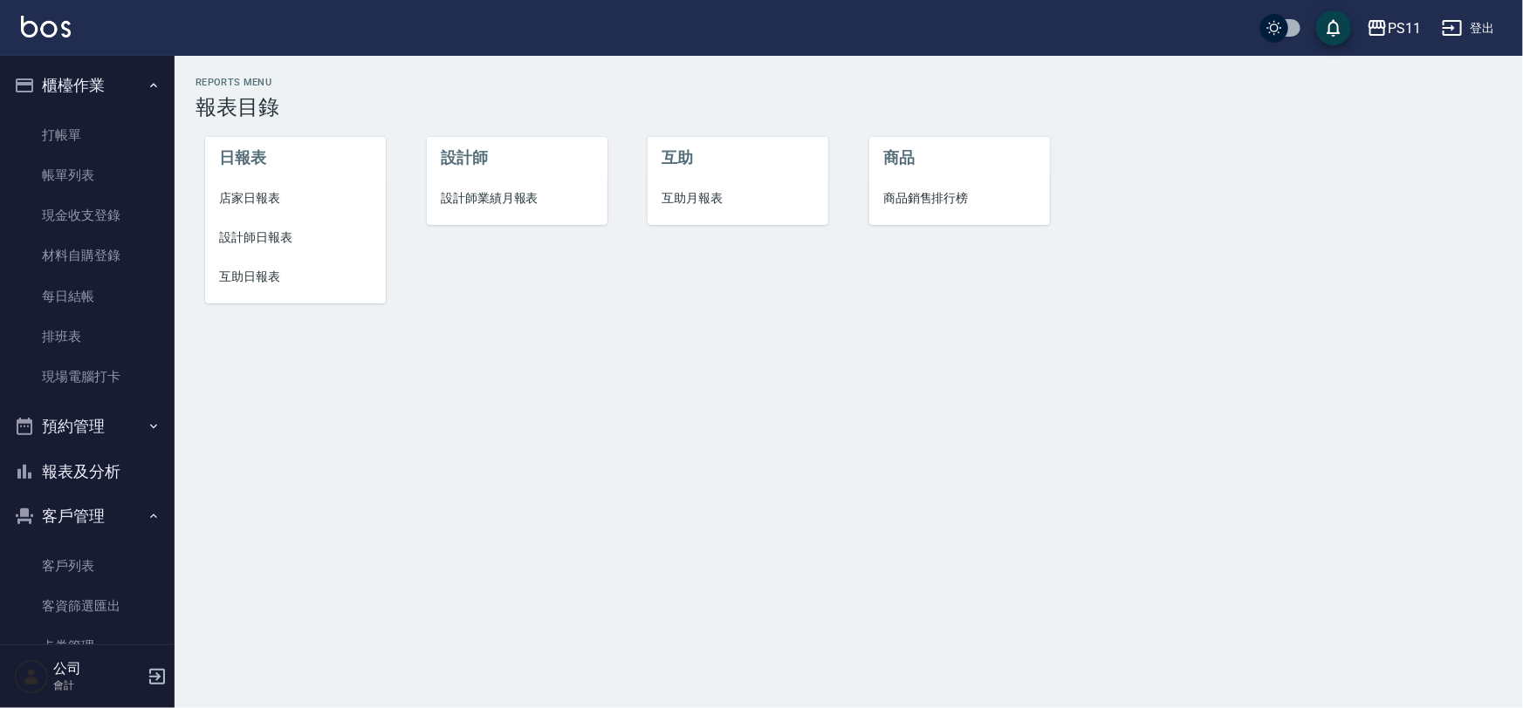
click at [252, 267] on li "互助日報表" at bounding box center [295, 276] width 181 height 39
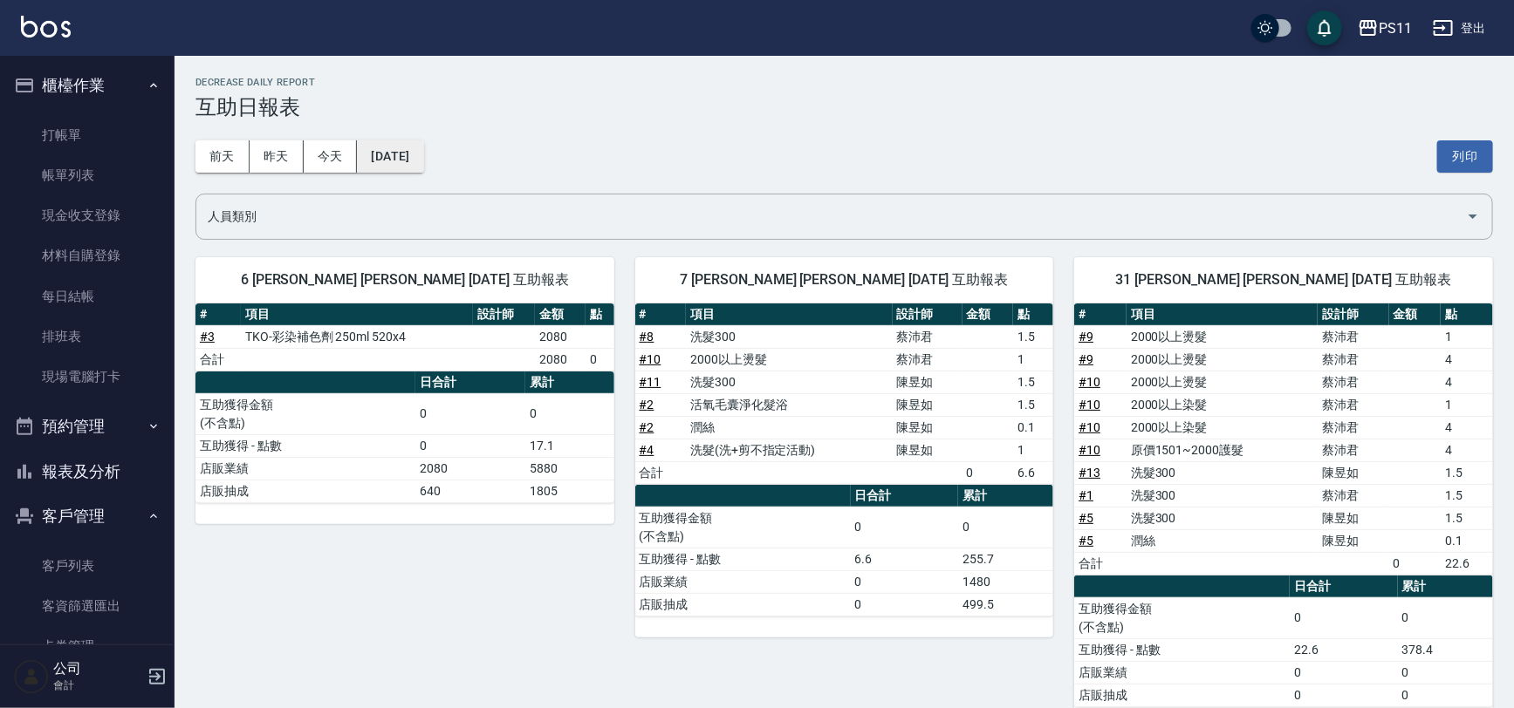
click at [400, 144] on button "[DATE]" at bounding box center [390, 156] width 66 height 32
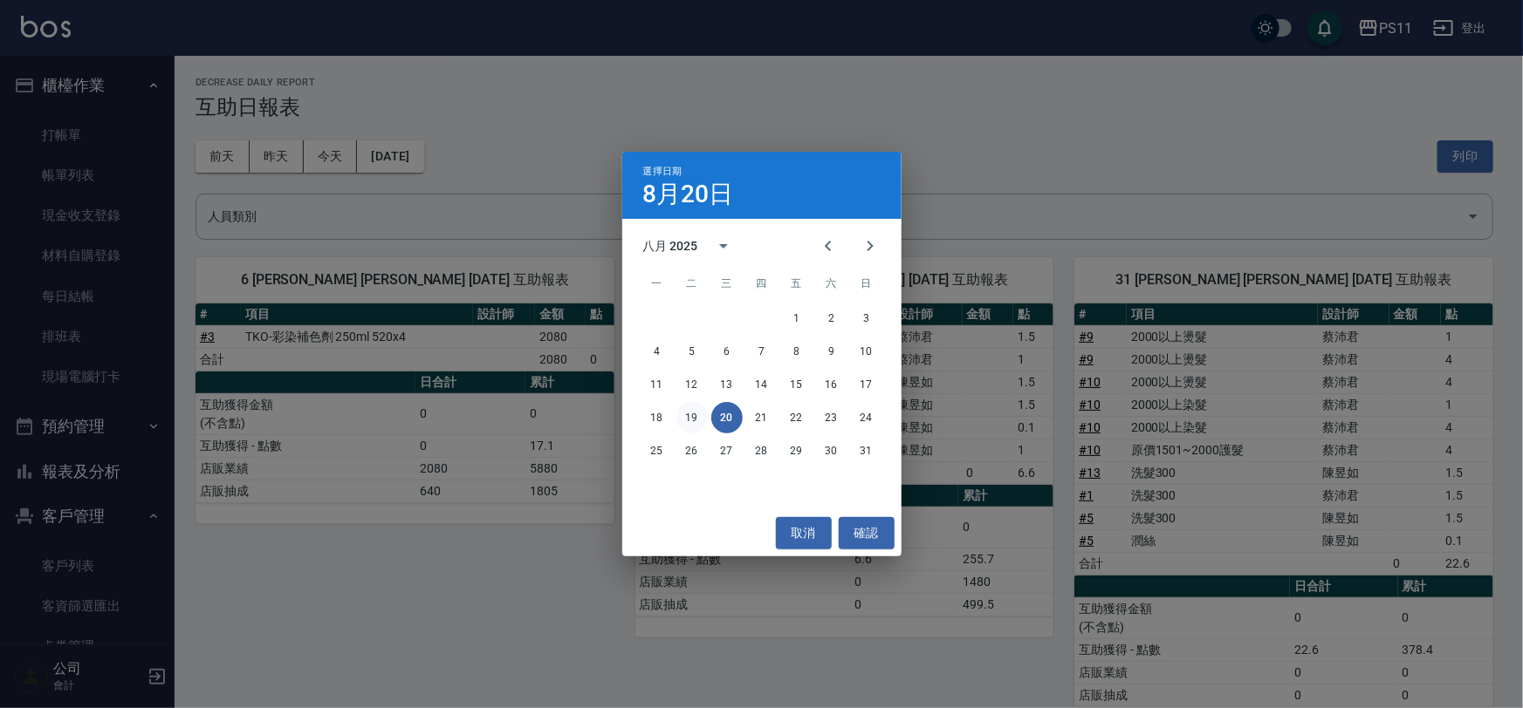
click at [695, 421] on button "19" at bounding box center [691, 417] width 31 height 31
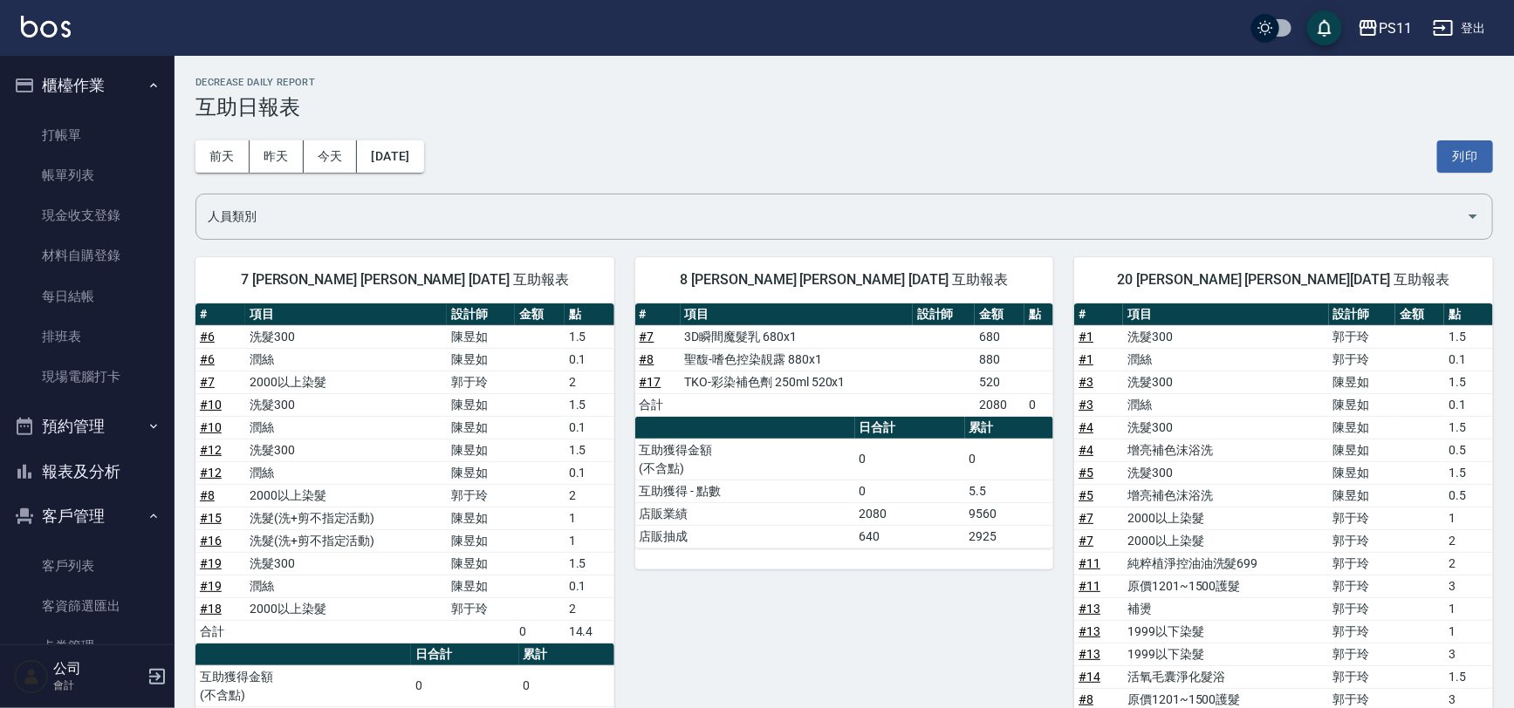
click at [113, 460] on button "報表及分析" at bounding box center [87, 471] width 161 height 45
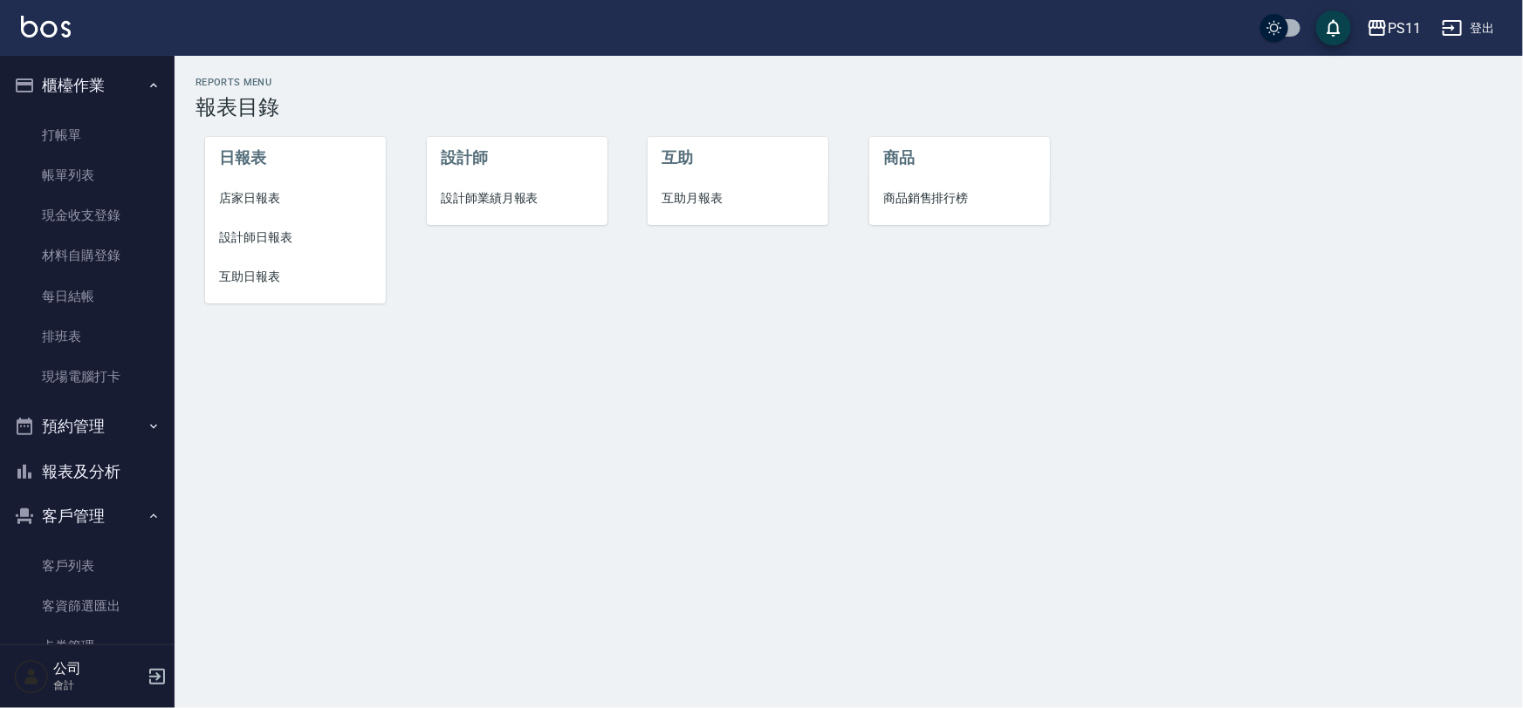
click at [280, 202] on span "店家日報表" at bounding box center [295, 198] width 153 height 18
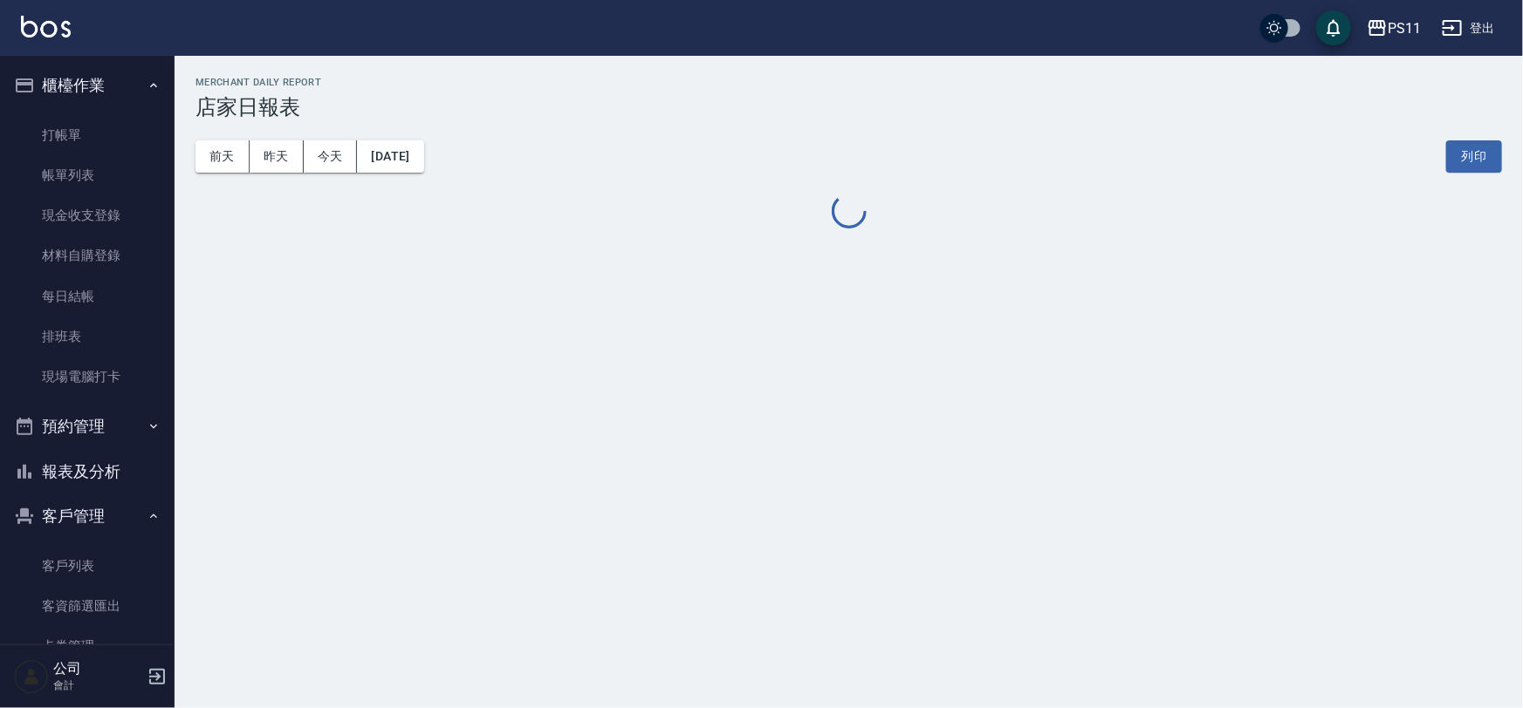
click at [416, 158] on button "[DATE]" at bounding box center [390, 156] width 66 height 32
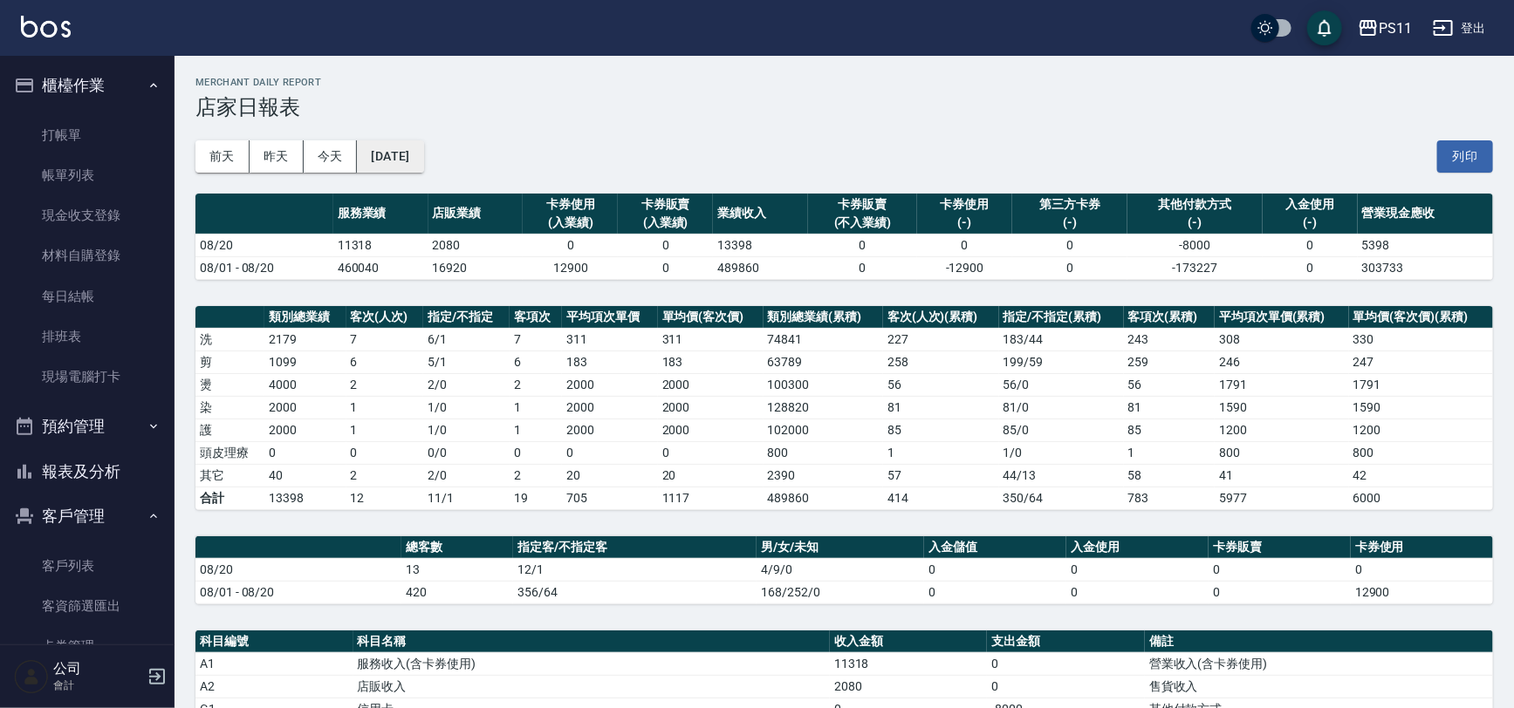
click at [423, 162] on button "[DATE]" at bounding box center [390, 156] width 66 height 32
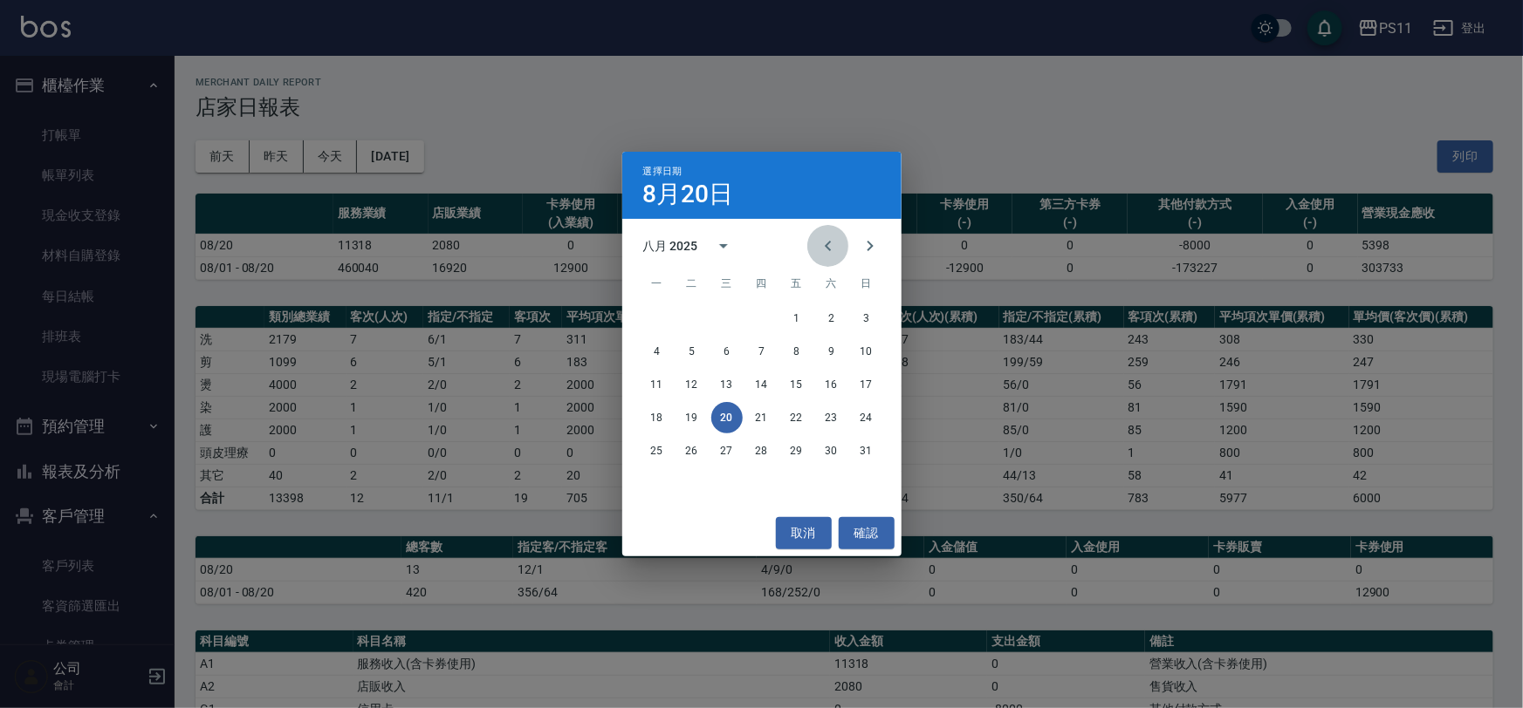
click at [818, 254] on icon "Previous month" at bounding box center [828, 246] width 21 height 21
click at [862, 391] on button "20" at bounding box center [866, 384] width 31 height 31
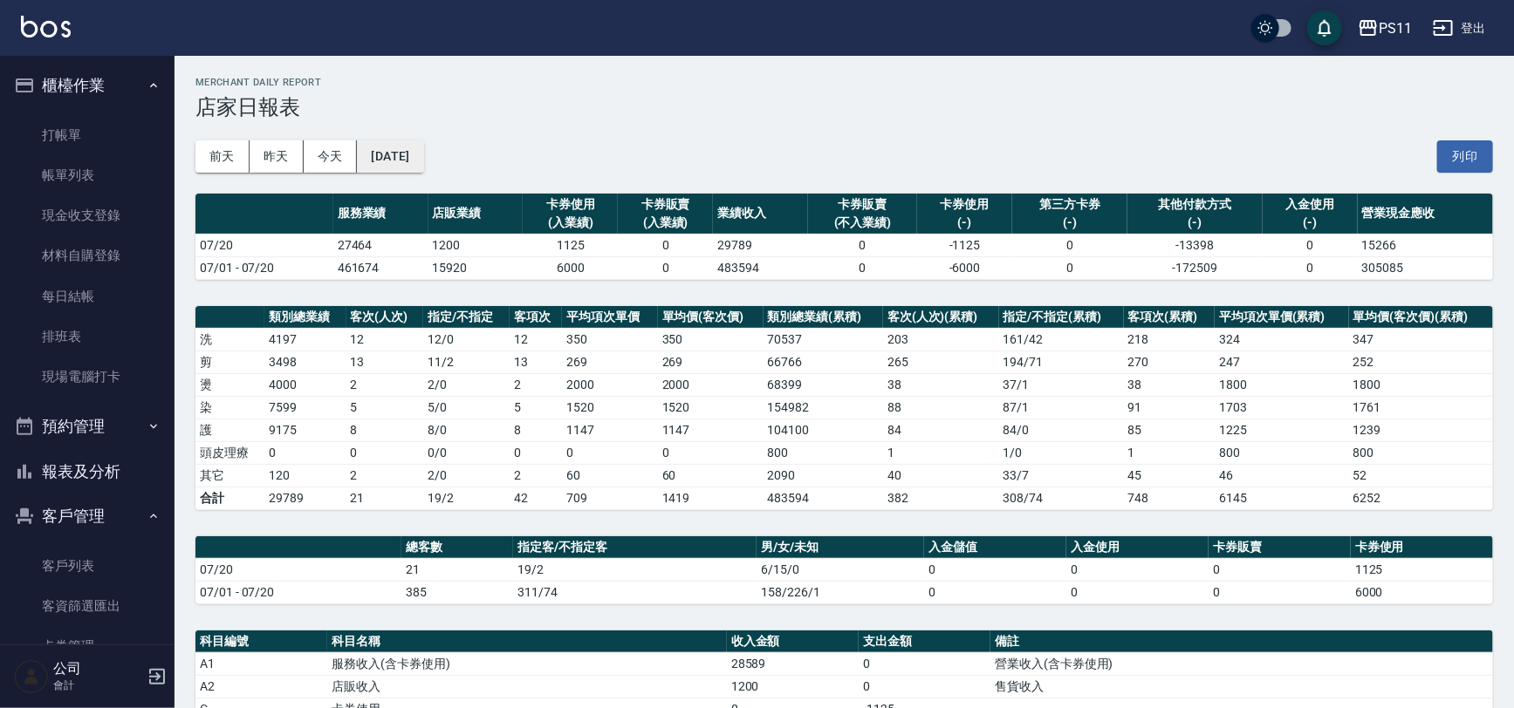
click at [421, 141] on button "[DATE]" at bounding box center [390, 156] width 66 height 32
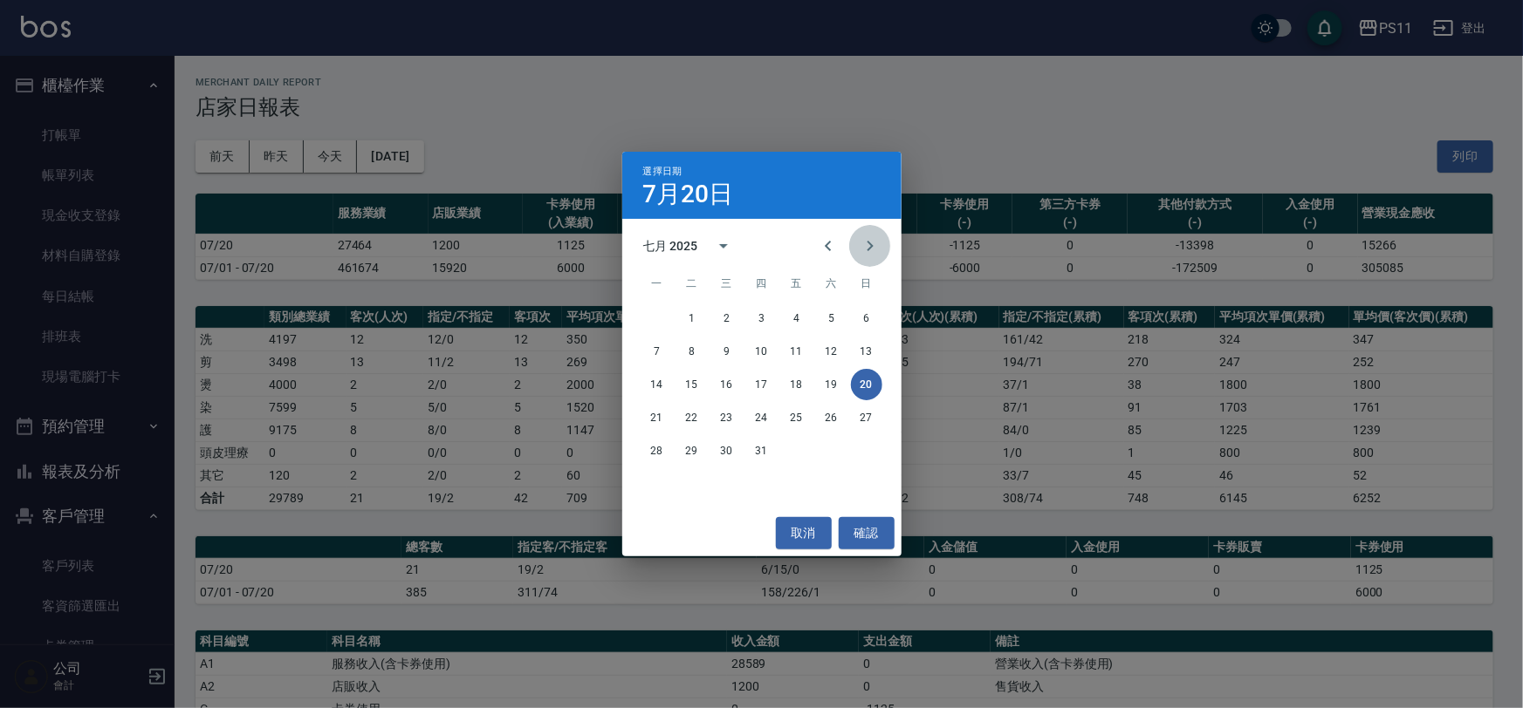
click at [878, 238] on icon "Next month" at bounding box center [869, 246] width 21 height 21
click at [730, 421] on button "20" at bounding box center [726, 417] width 31 height 31
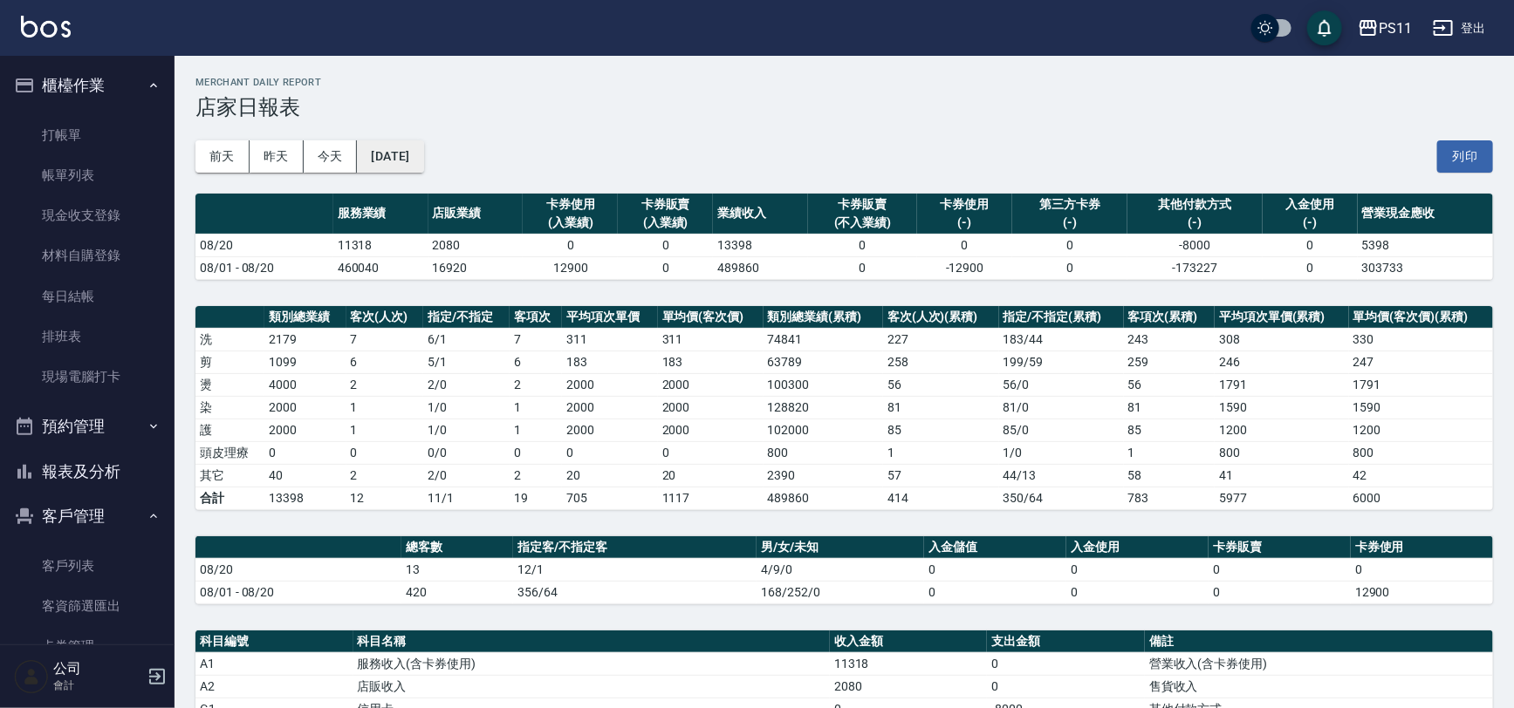
click at [407, 159] on button "[DATE]" at bounding box center [390, 156] width 66 height 32
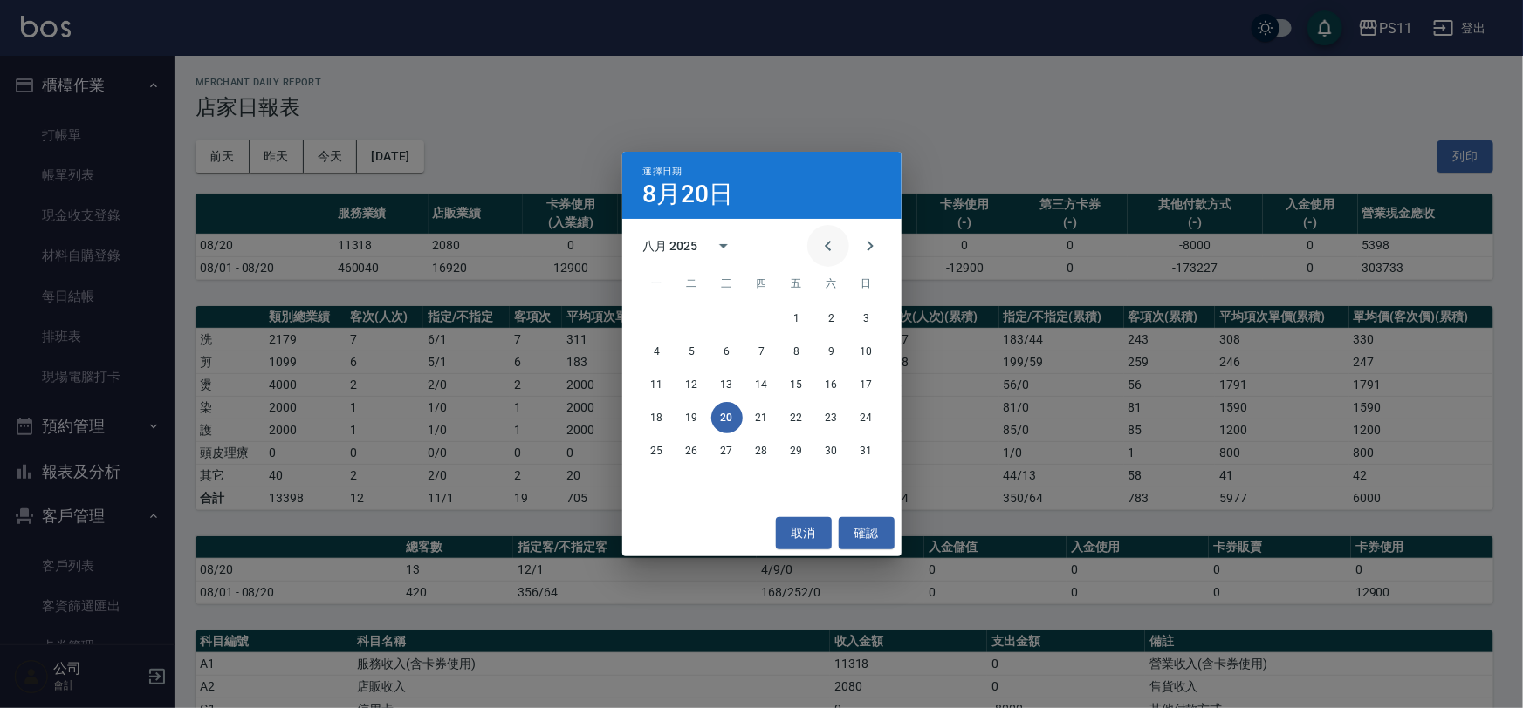
click at [824, 246] on icon "Previous month" at bounding box center [828, 246] width 21 height 21
click at [866, 387] on button "20" at bounding box center [866, 384] width 31 height 31
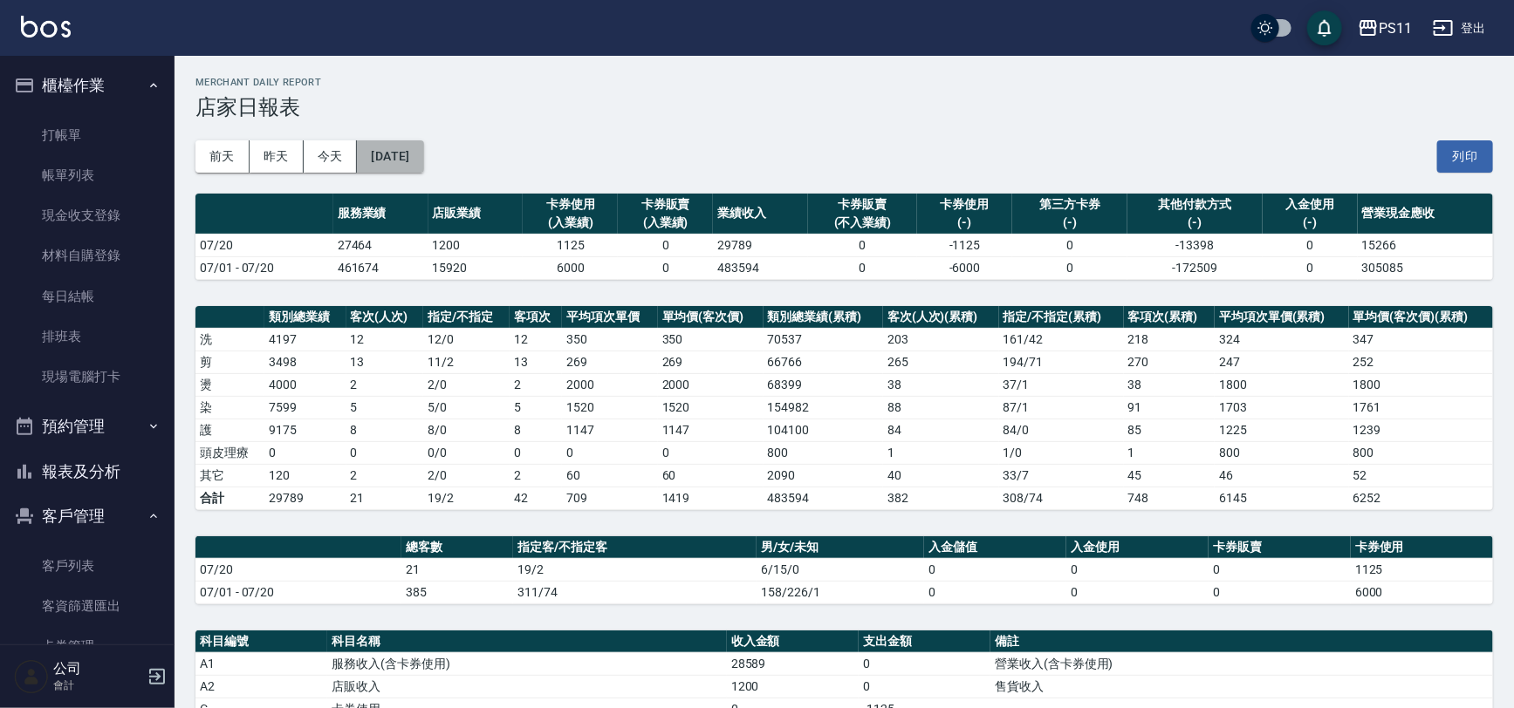
click at [402, 162] on button "[DATE]" at bounding box center [390, 156] width 66 height 32
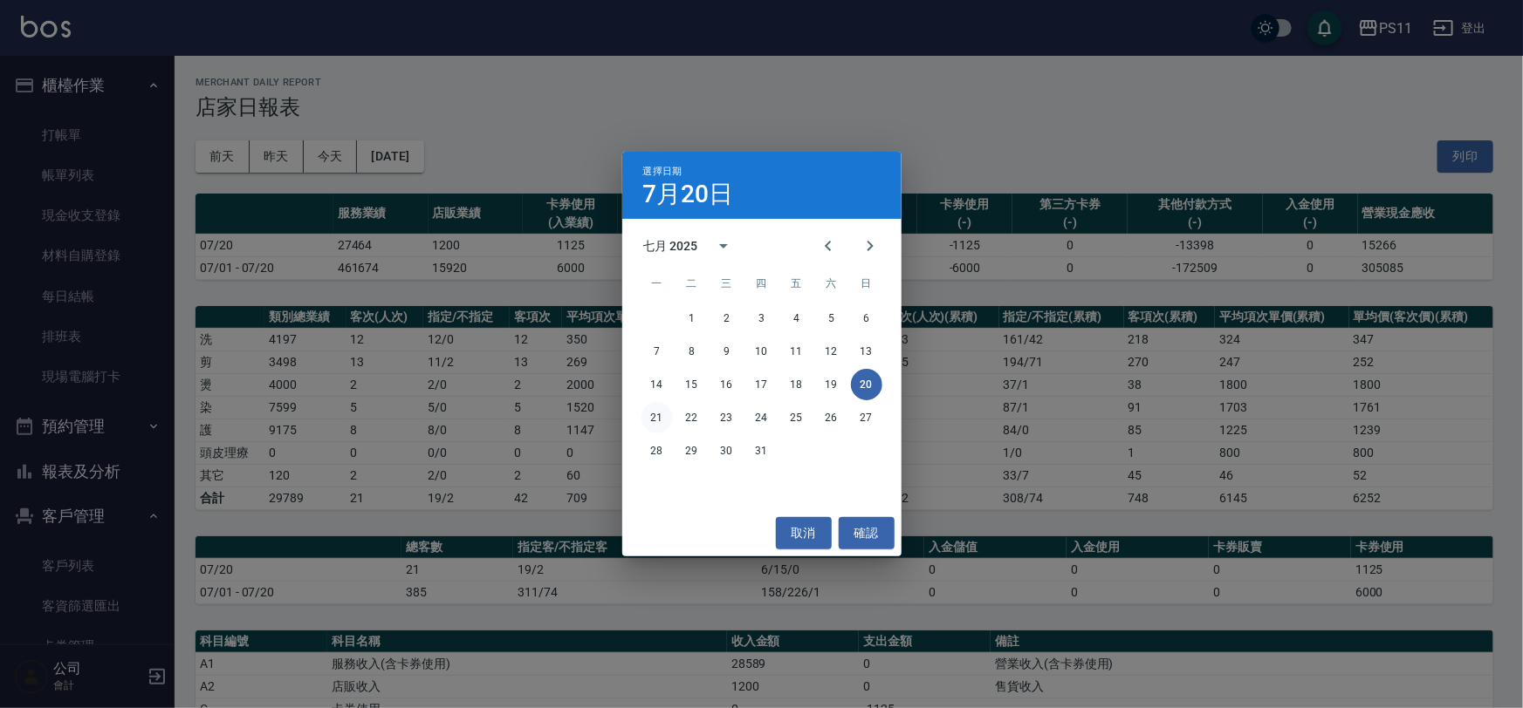
click at [670, 417] on button "21" at bounding box center [656, 417] width 31 height 31
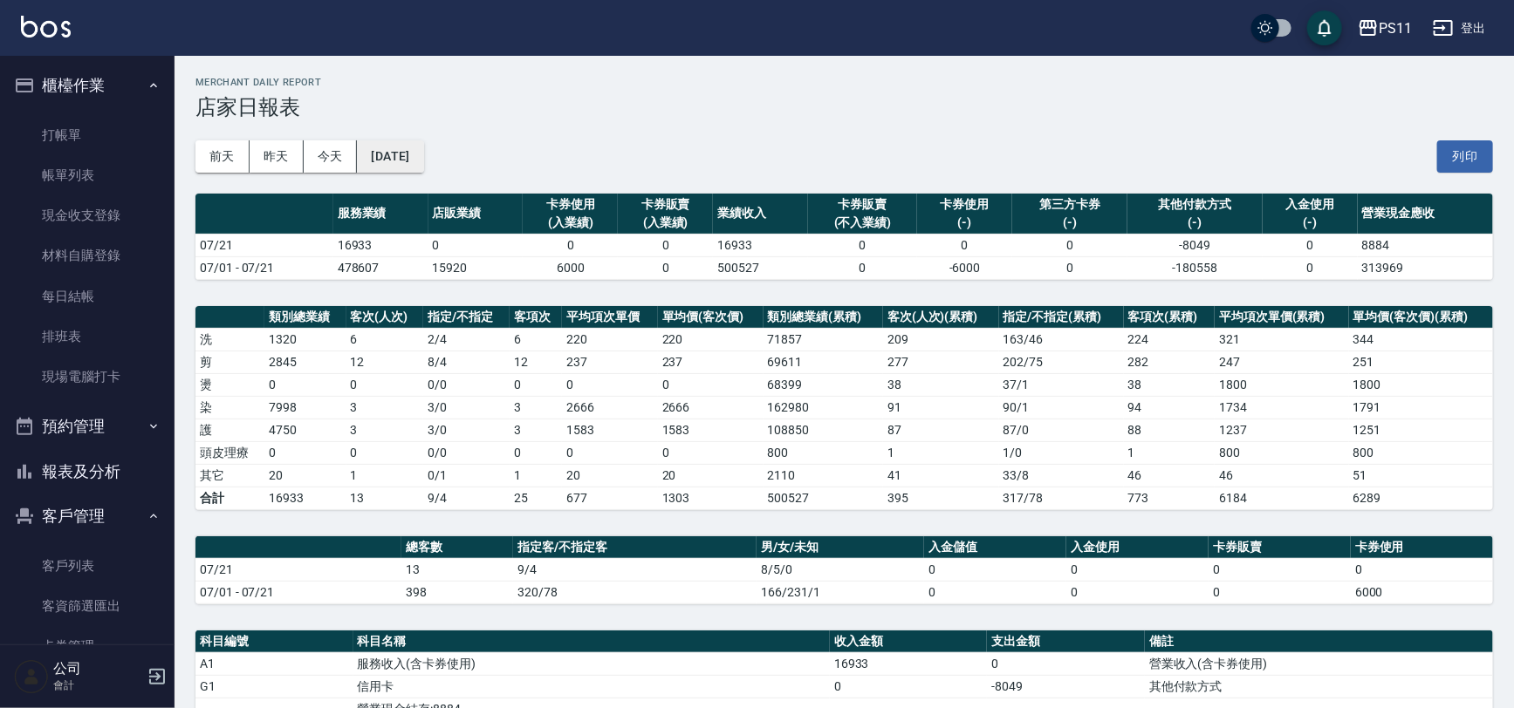
click at [423, 155] on button "[DATE]" at bounding box center [390, 156] width 66 height 32
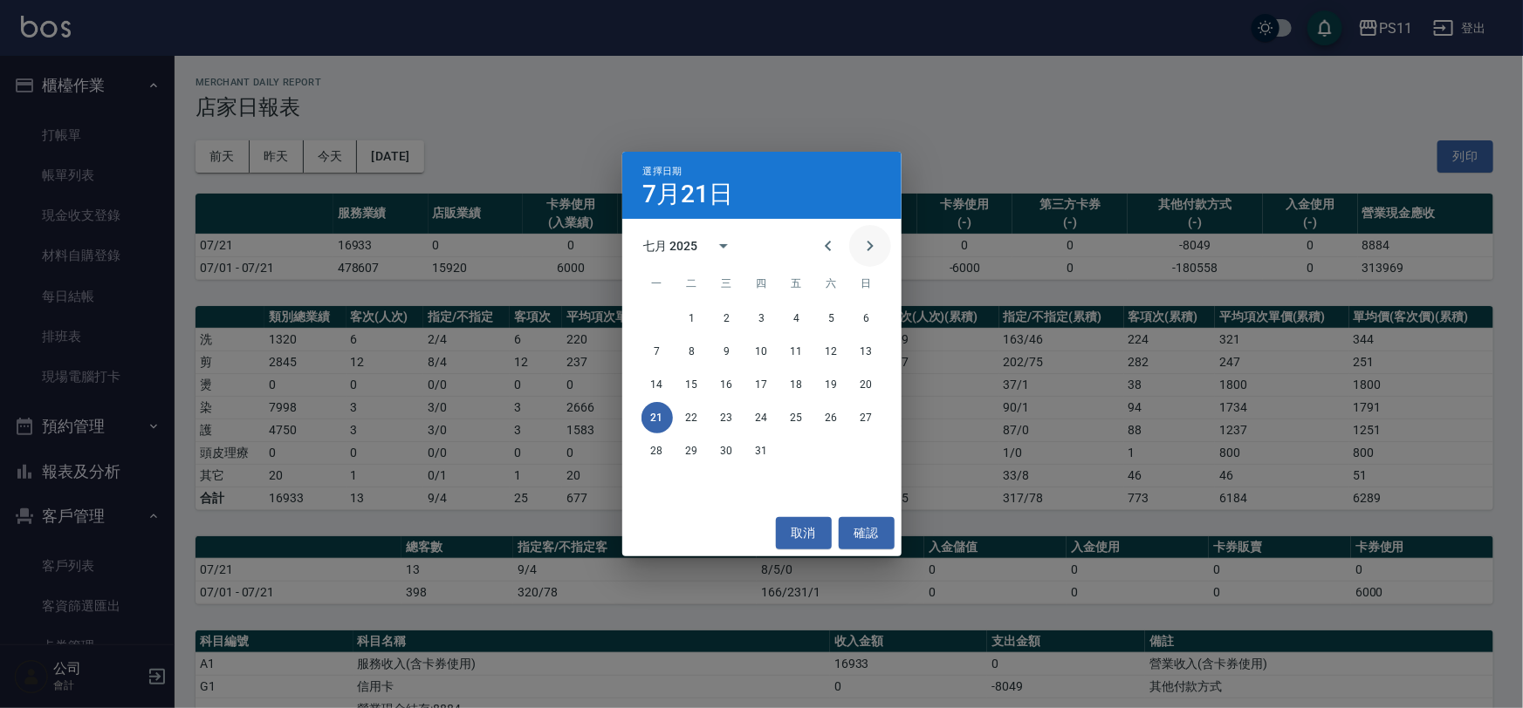
click at [866, 244] on icon "Next month" at bounding box center [869, 246] width 21 height 21
click at [751, 427] on button "21" at bounding box center [761, 417] width 31 height 31
